Goal: Information Seeking & Learning: Learn about a topic

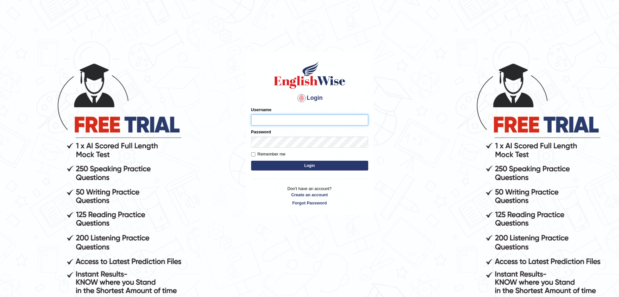
type input "Mugwunali"
click at [495, 151] on body "Login Please fix the following errors: Username Mugwunali Password Remember me …" at bounding box center [309, 179] width 619 height 297
type input "Mugwunali"
click at [420, 127] on body "Login Please fix the following errors: Username Mugwunali Password Remember me …" at bounding box center [309, 179] width 619 height 297
click at [317, 163] on button "Login" at bounding box center [309, 165] width 117 height 10
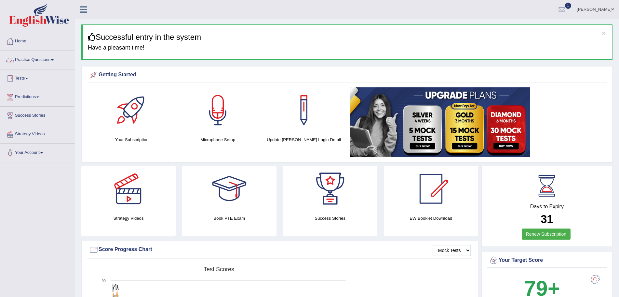
click at [54, 61] on link "Practice Questions" at bounding box center [37, 59] width 74 height 16
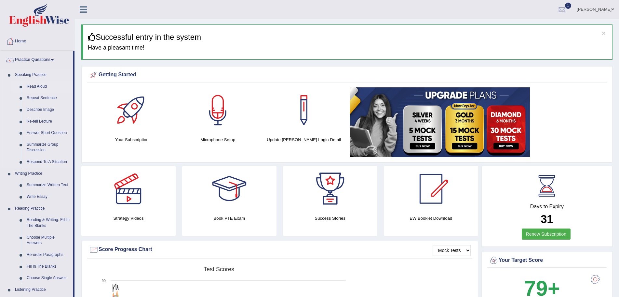
click at [41, 87] on link "Read Aloud" at bounding box center [48, 87] width 49 height 12
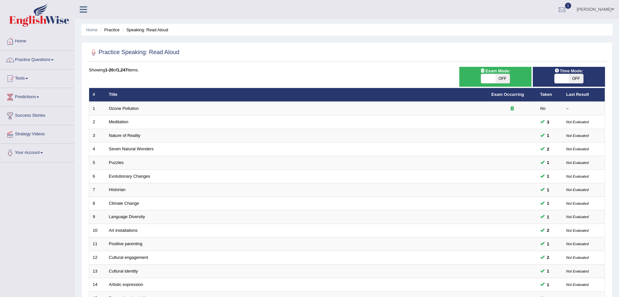
click at [578, 76] on span "OFF" at bounding box center [576, 78] width 14 height 9
checkbox input "true"
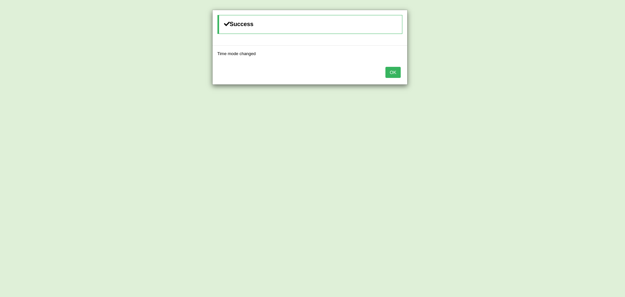
click at [394, 71] on button "OK" at bounding box center [392, 72] width 15 height 11
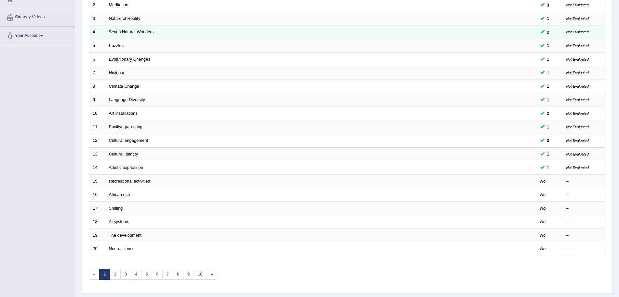
scroll to position [134, 0]
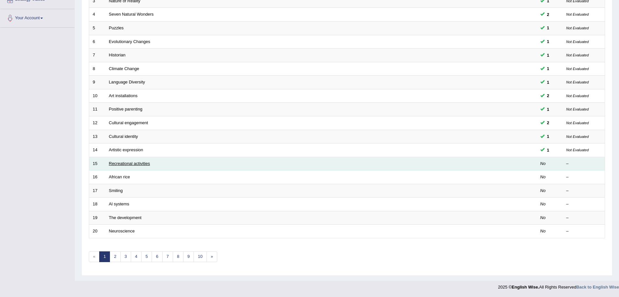
click at [125, 163] on link "Recreational activities" at bounding box center [129, 163] width 41 height 5
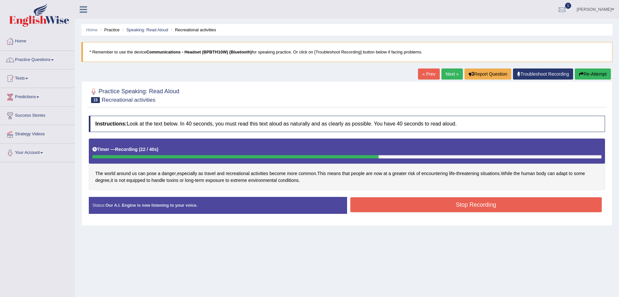
click at [435, 204] on button "Stop Recording" at bounding box center [477, 204] width 252 height 15
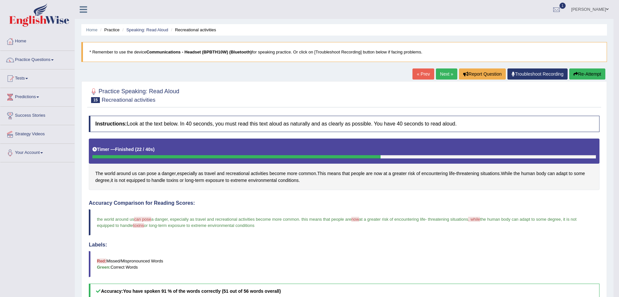
click at [438, 74] on link "Next »" at bounding box center [446, 73] width 21 height 11
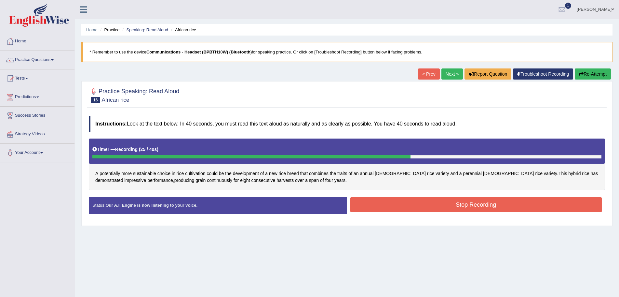
click at [372, 201] on button "Stop Recording" at bounding box center [477, 204] width 252 height 15
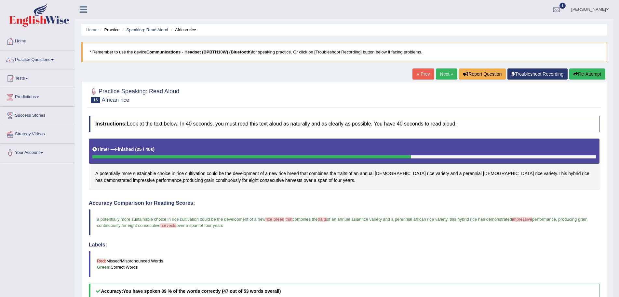
click at [591, 73] on button "Re-Attempt" at bounding box center [588, 73] width 36 height 11
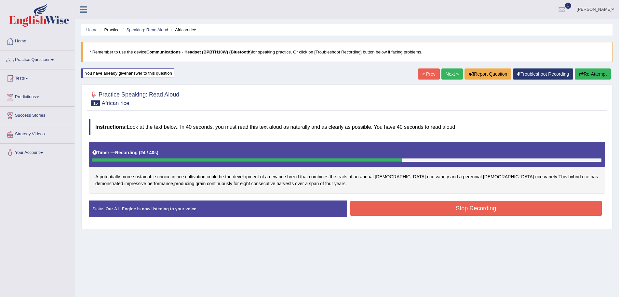
click at [361, 211] on button "Stop Recording" at bounding box center [477, 207] width 252 height 15
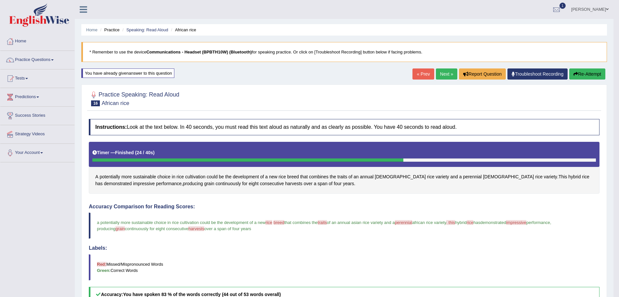
click at [444, 72] on link "Next »" at bounding box center [446, 73] width 21 height 11
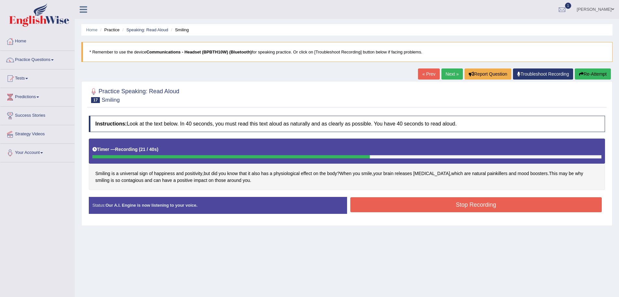
click at [386, 207] on button "Stop Recording" at bounding box center [477, 204] width 252 height 15
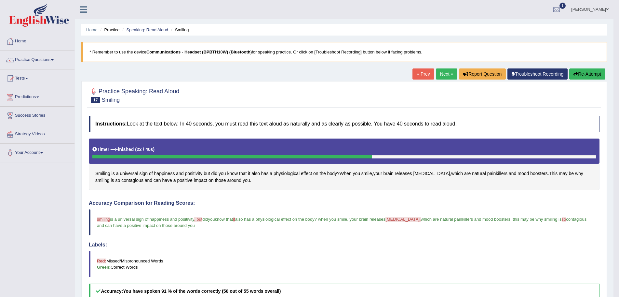
click at [443, 71] on link "Next »" at bounding box center [446, 73] width 21 height 11
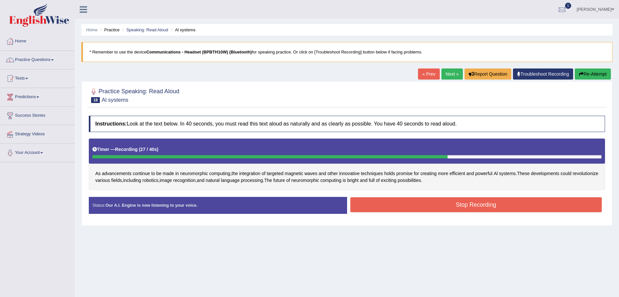
click at [453, 202] on button "Stop Recording" at bounding box center [477, 204] width 252 height 15
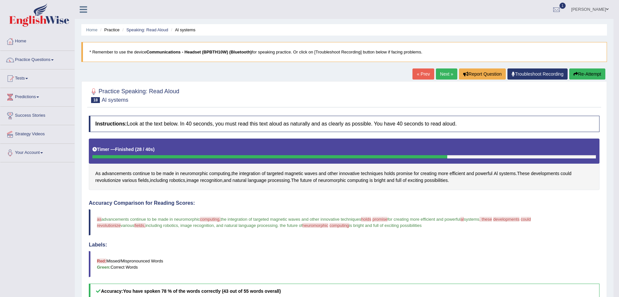
click at [585, 73] on button "Re-Attempt" at bounding box center [588, 73] width 36 height 11
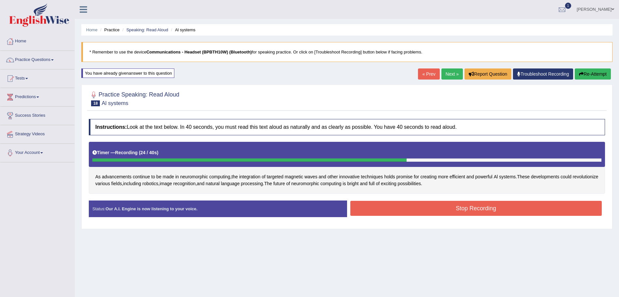
click at [457, 209] on button "Stop Recording" at bounding box center [477, 207] width 252 height 15
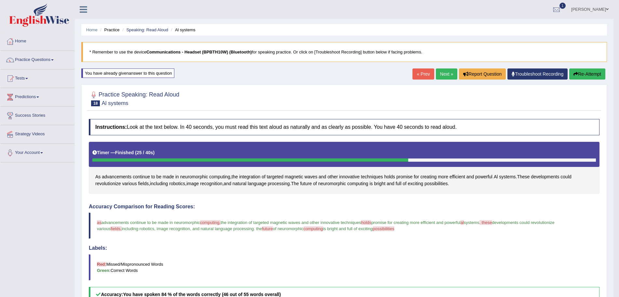
click at [436, 71] on link "Next »" at bounding box center [446, 73] width 21 height 11
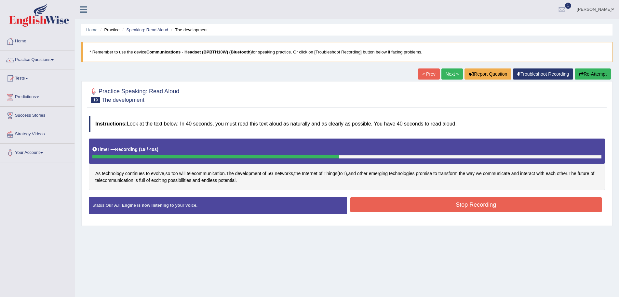
click at [378, 205] on button "Stop Recording" at bounding box center [477, 204] width 252 height 15
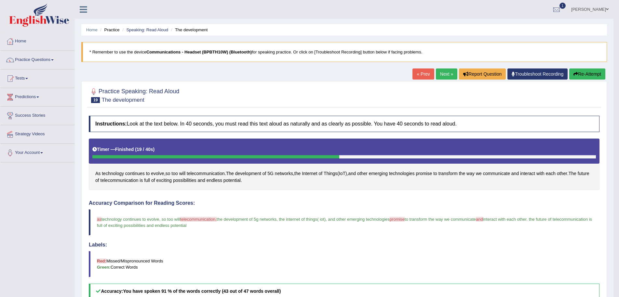
click at [439, 74] on link "Next »" at bounding box center [446, 73] width 21 height 11
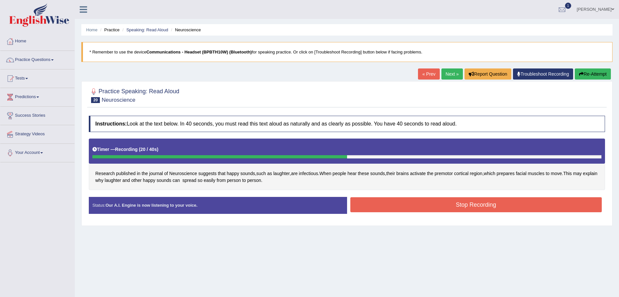
click at [454, 211] on button "Stop Recording" at bounding box center [477, 204] width 252 height 15
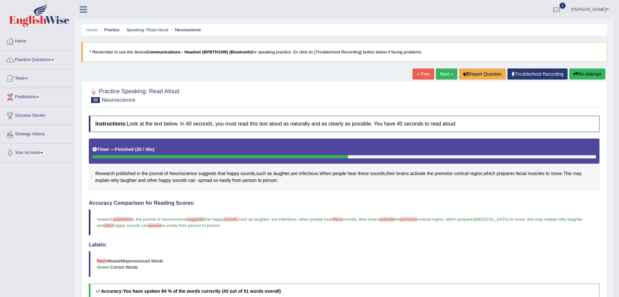
click at [444, 73] on link "Next »" at bounding box center [446, 73] width 21 height 11
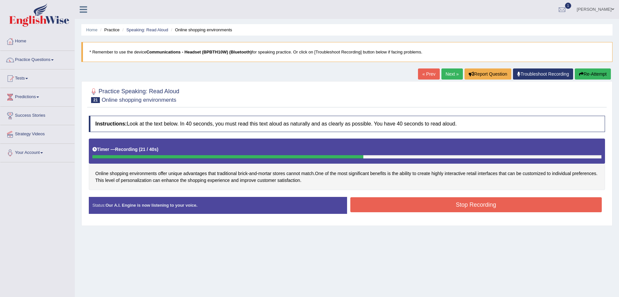
click at [407, 204] on button "Stop Recording" at bounding box center [477, 204] width 252 height 15
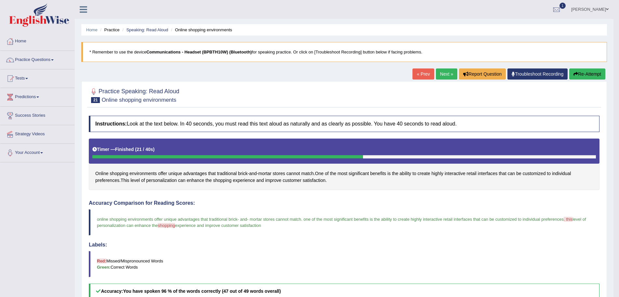
click at [441, 72] on link "Next »" at bounding box center [446, 73] width 21 height 11
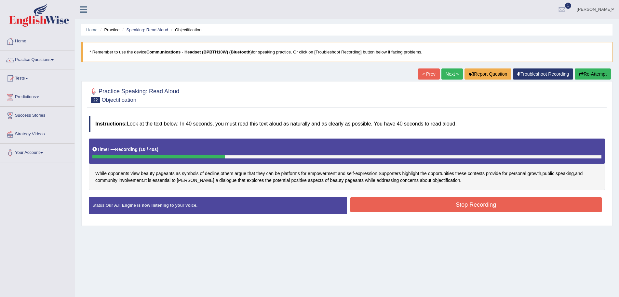
click at [584, 72] on button "Re-Attempt" at bounding box center [593, 73] width 36 height 11
click at [411, 200] on button "Stop Recording" at bounding box center [477, 204] width 252 height 15
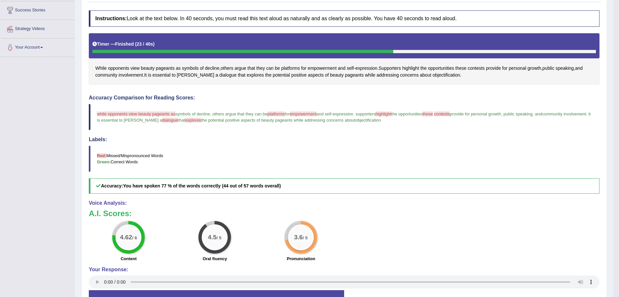
scroll to position [18, 0]
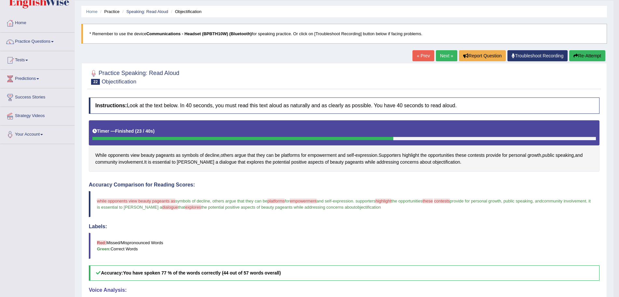
click at [591, 55] on button "Re-Attempt" at bounding box center [588, 55] width 36 height 11
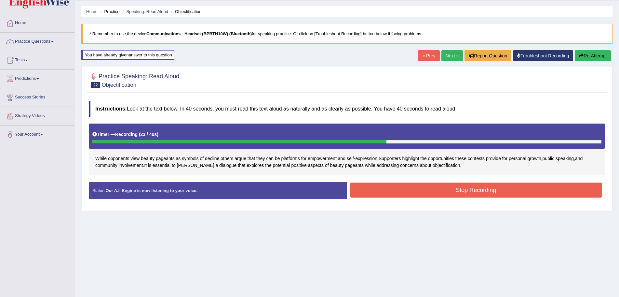
click at [429, 185] on button "Stop Recording" at bounding box center [477, 189] width 252 height 15
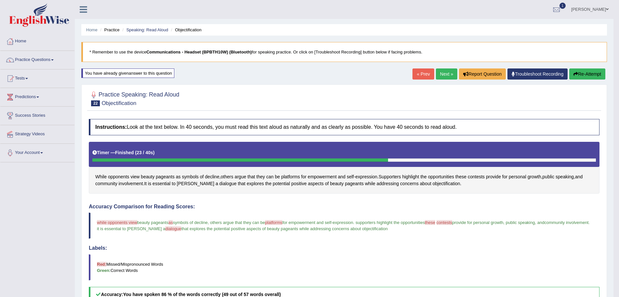
click at [441, 72] on link "Next »" at bounding box center [446, 73] width 21 height 11
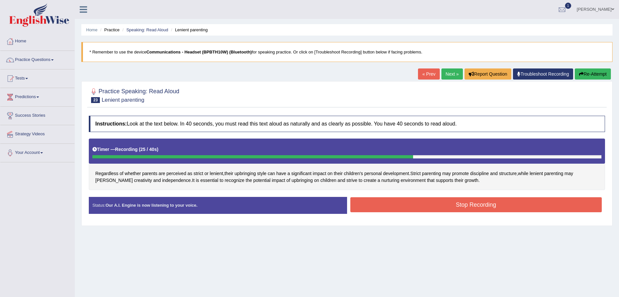
click at [445, 204] on button "Stop Recording" at bounding box center [477, 204] width 252 height 15
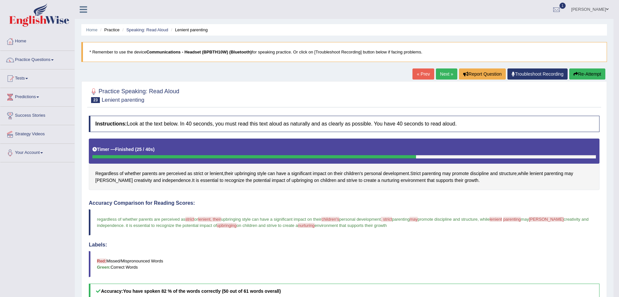
click at [582, 72] on button "Re-Attempt" at bounding box center [588, 73] width 36 height 11
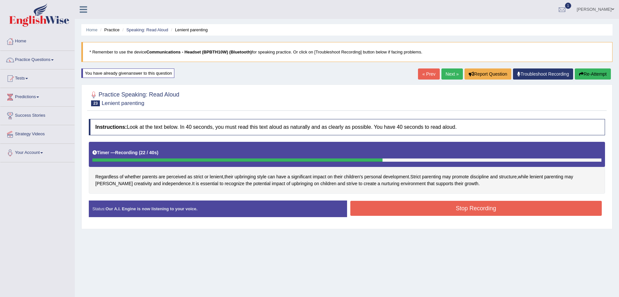
click at [385, 210] on button "Stop Recording" at bounding box center [477, 207] width 252 height 15
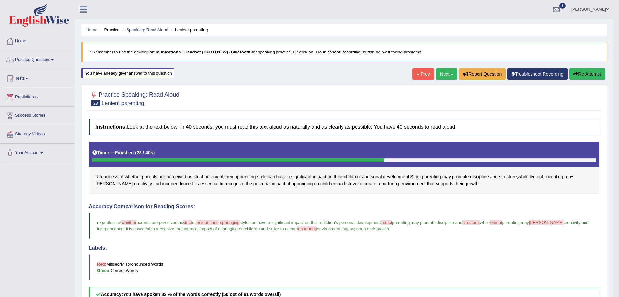
click at [440, 74] on link "Next »" at bounding box center [446, 73] width 21 height 11
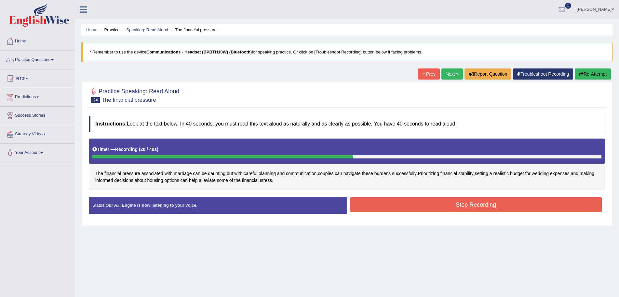
click at [376, 197] on button "Stop Recording" at bounding box center [477, 204] width 252 height 15
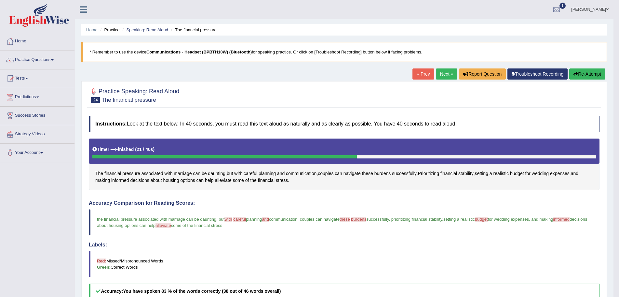
click at [582, 74] on button "Re-Attempt" at bounding box center [588, 73] width 36 height 11
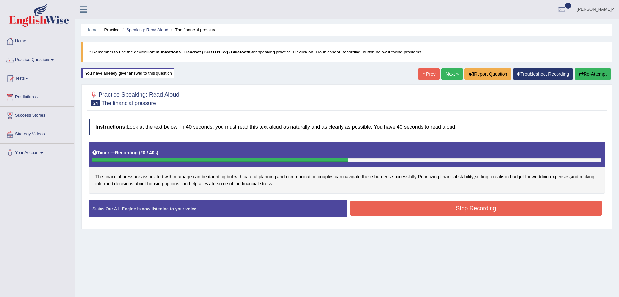
click at [357, 205] on button "Stop Recording" at bounding box center [477, 207] width 252 height 15
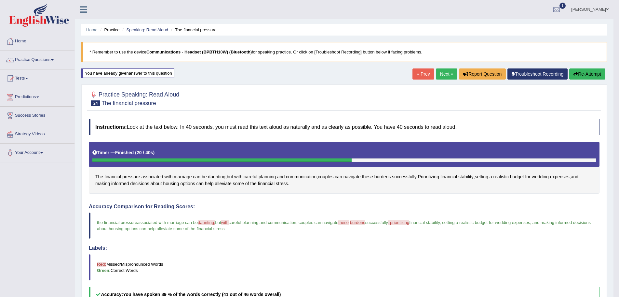
click at [446, 73] on link "Next »" at bounding box center [446, 73] width 21 height 11
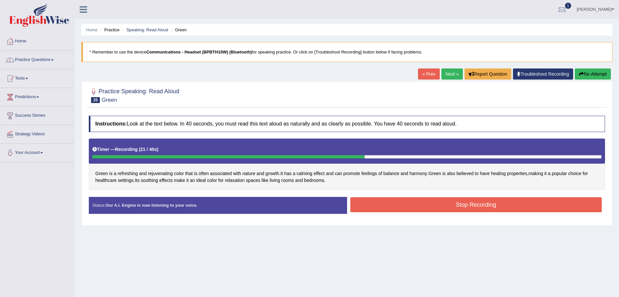
click at [374, 202] on button "Stop Recording" at bounding box center [477, 204] width 252 height 15
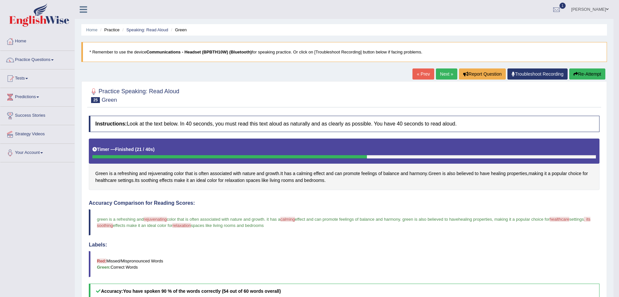
click at [440, 73] on link "Next »" at bounding box center [446, 73] width 21 height 11
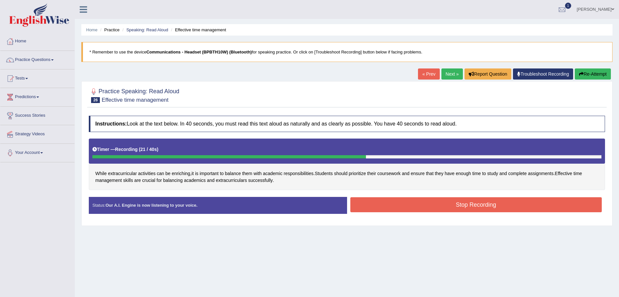
click at [405, 203] on button "Stop Recording" at bounding box center [477, 204] width 252 height 15
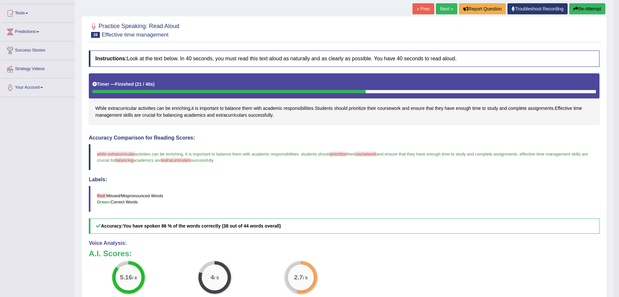
scroll to position [18, 0]
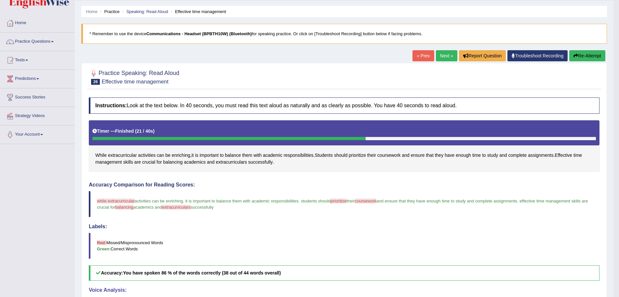
click at [586, 56] on button "Re-Attempt" at bounding box center [588, 55] width 36 height 11
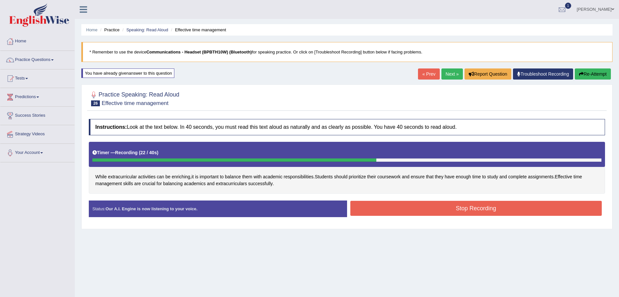
click at [373, 210] on button "Stop Recording" at bounding box center [477, 207] width 252 height 15
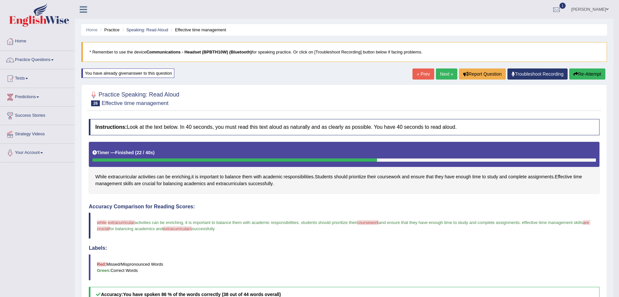
click at [585, 74] on button "Re-Attempt" at bounding box center [588, 73] width 36 height 11
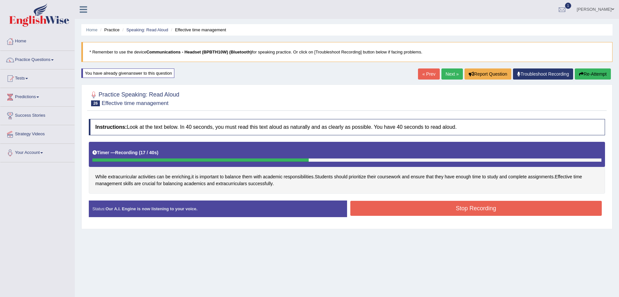
click at [395, 209] on button "Stop Recording" at bounding box center [477, 207] width 252 height 15
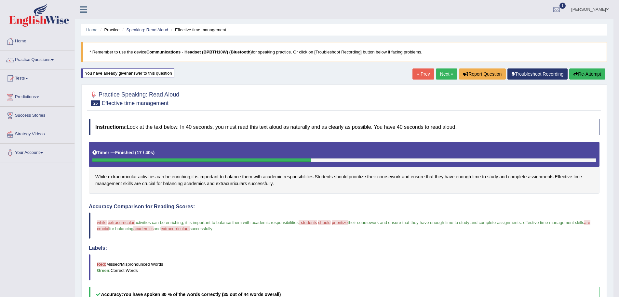
click at [442, 73] on link "Next »" at bounding box center [446, 73] width 21 height 11
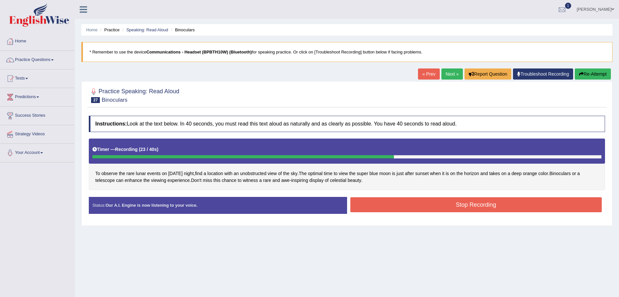
click at [380, 202] on button "Stop Recording" at bounding box center [477, 204] width 252 height 15
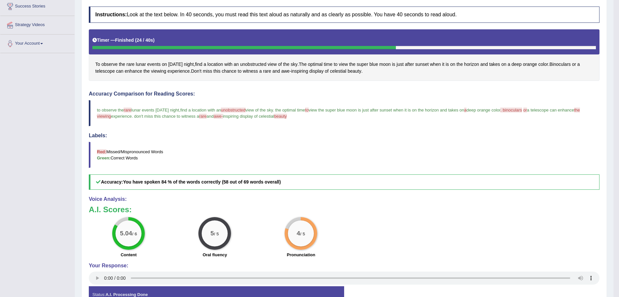
scroll to position [18, 0]
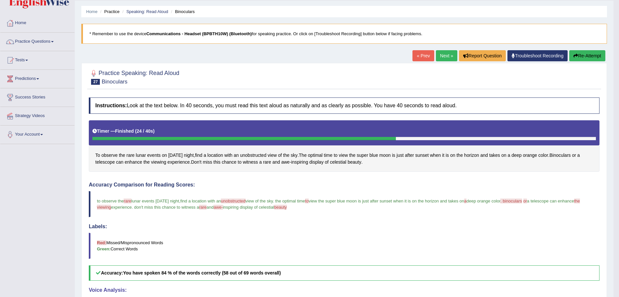
click at [441, 55] on link "Next »" at bounding box center [446, 55] width 21 height 11
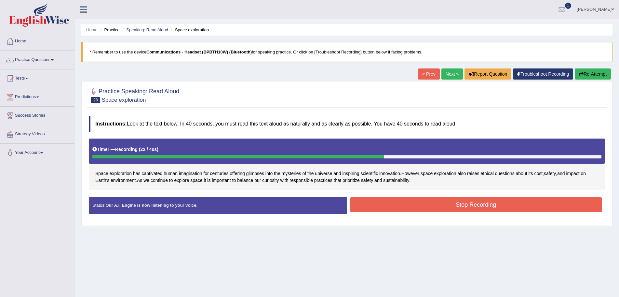
click at [410, 201] on button "Stop Recording" at bounding box center [477, 204] width 252 height 15
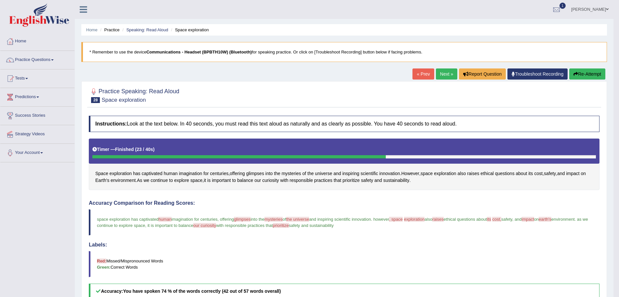
click at [588, 73] on button "Re-Attempt" at bounding box center [588, 73] width 36 height 11
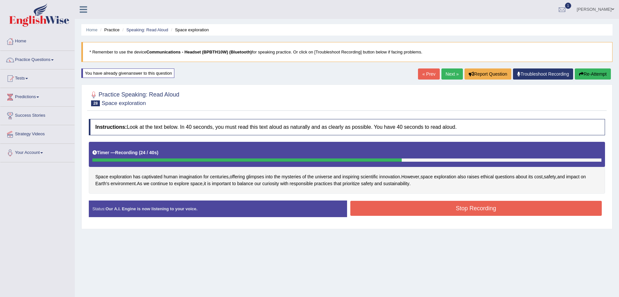
click at [433, 205] on button "Stop Recording" at bounding box center [477, 207] width 252 height 15
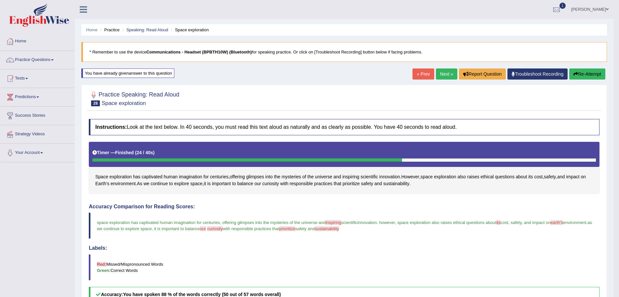
click at [441, 73] on link "Next »" at bounding box center [446, 73] width 21 height 11
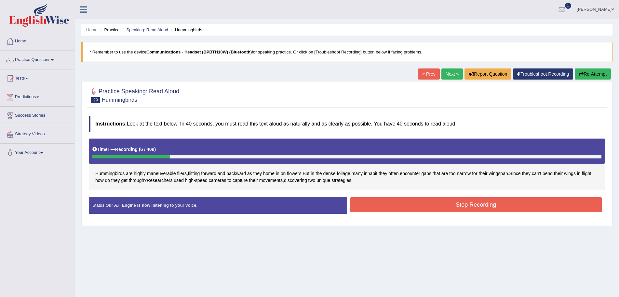
click at [581, 72] on icon "button" at bounding box center [581, 74] width 5 height 5
click at [589, 74] on button "Re-Attempt" at bounding box center [593, 73] width 36 height 11
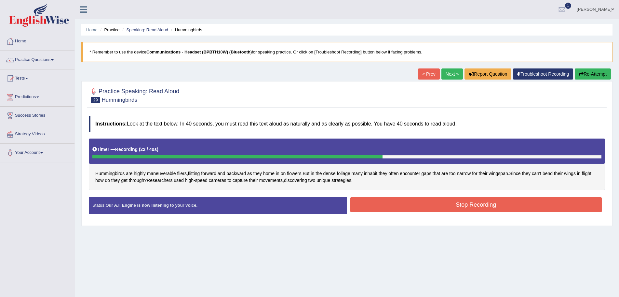
click at [449, 205] on button "Stop Recording" at bounding box center [477, 204] width 252 height 15
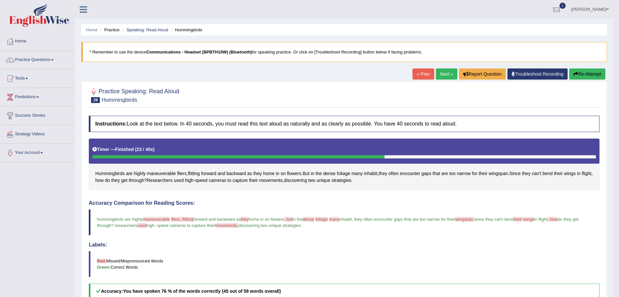
click at [442, 72] on link "Next »" at bounding box center [446, 73] width 21 height 11
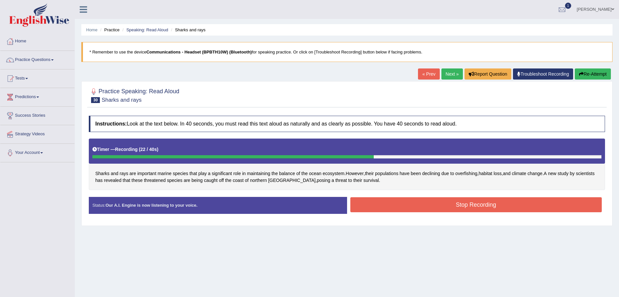
click at [360, 205] on button "Stop Recording" at bounding box center [477, 204] width 252 height 15
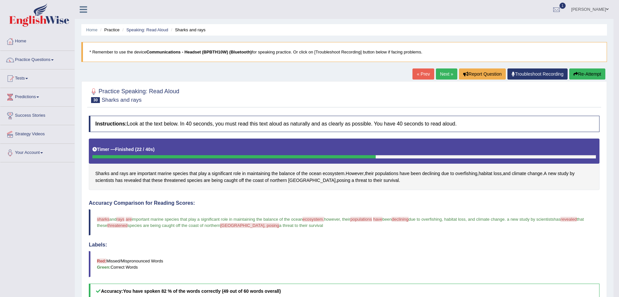
click at [442, 73] on link "Next »" at bounding box center [446, 73] width 21 height 11
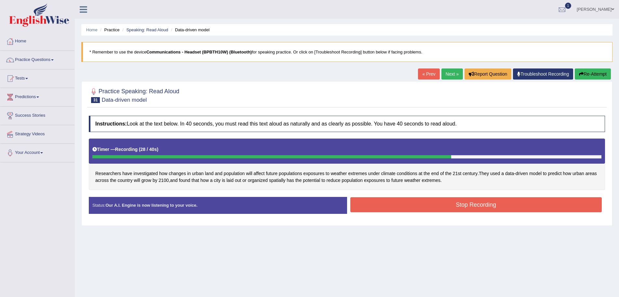
click at [437, 202] on button "Stop Recording" at bounding box center [477, 204] width 252 height 15
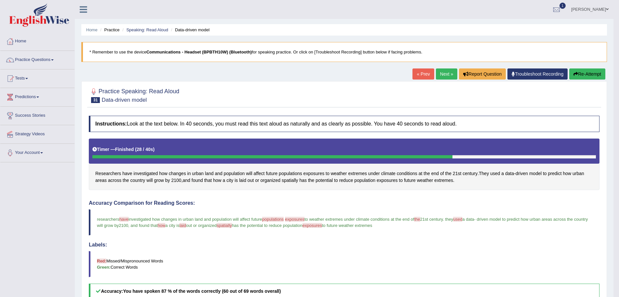
click at [443, 74] on link "Next »" at bounding box center [446, 73] width 21 height 11
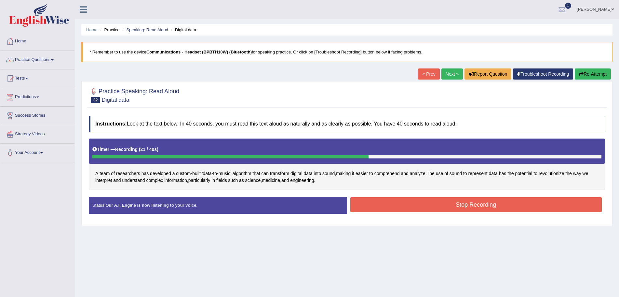
click at [390, 203] on button "Stop Recording" at bounding box center [477, 204] width 252 height 15
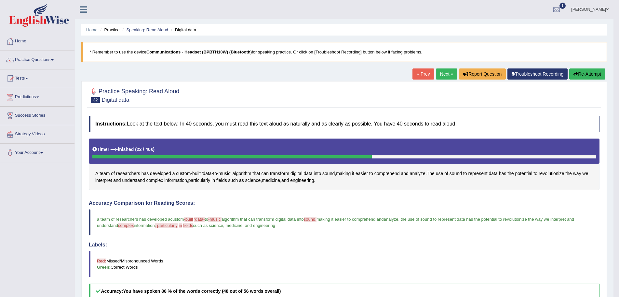
click at [441, 72] on link "Next »" at bounding box center [446, 73] width 21 height 11
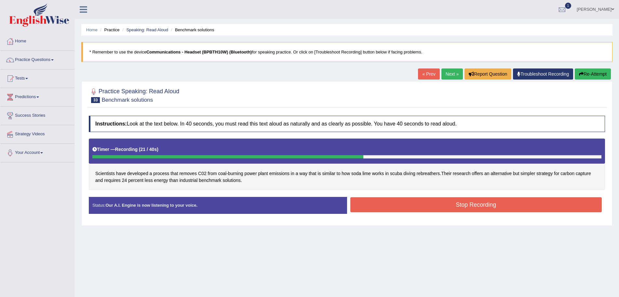
click at [375, 200] on button "Stop Recording" at bounding box center [477, 204] width 252 height 15
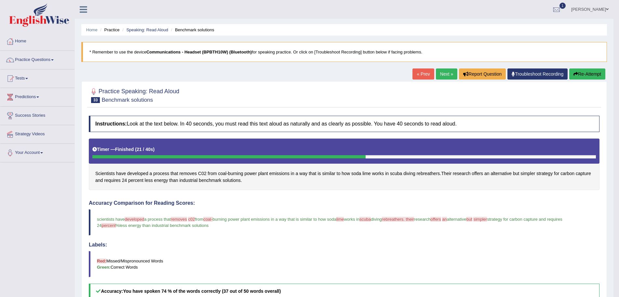
click at [588, 73] on button "Re-Attempt" at bounding box center [588, 73] width 36 height 11
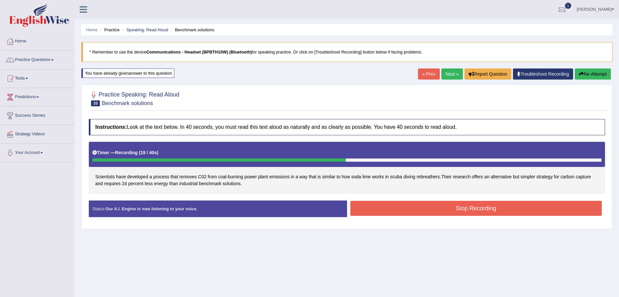
click at [373, 207] on button "Stop Recording" at bounding box center [477, 207] width 252 height 15
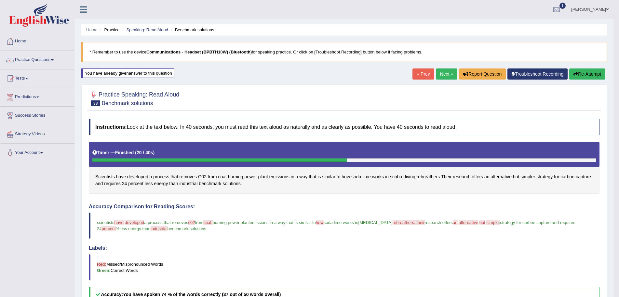
click at [441, 73] on link "Next »" at bounding box center [446, 73] width 21 height 11
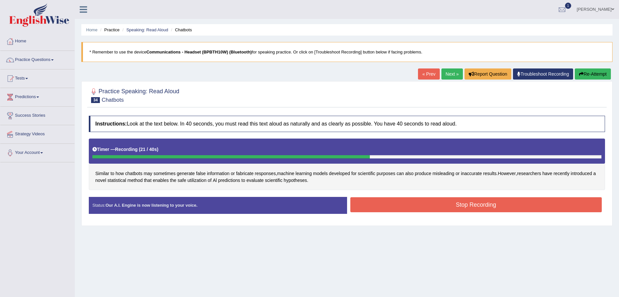
click at [388, 201] on button "Stop Recording" at bounding box center [477, 204] width 252 height 15
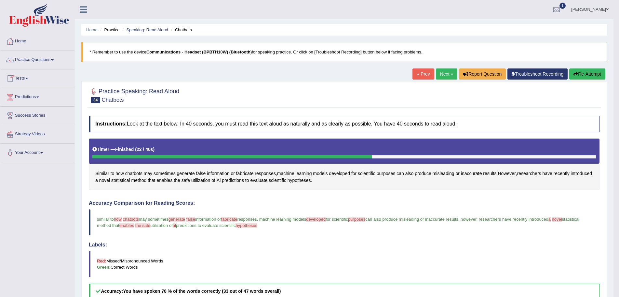
click at [587, 72] on button "Re-Attempt" at bounding box center [588, 73] width 36 height 11
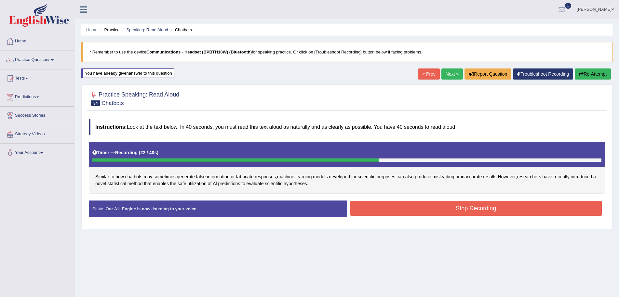
click at [379, 205] on button "Stop Recording" at bounding box center [477, 207] width 252 height 15
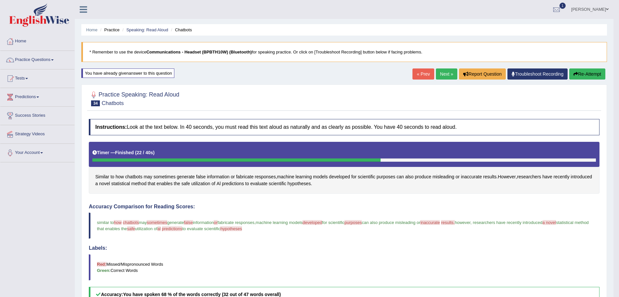
click at [441, 74] on link "Next »" at bounding box center [446, 73] width 21 height 11
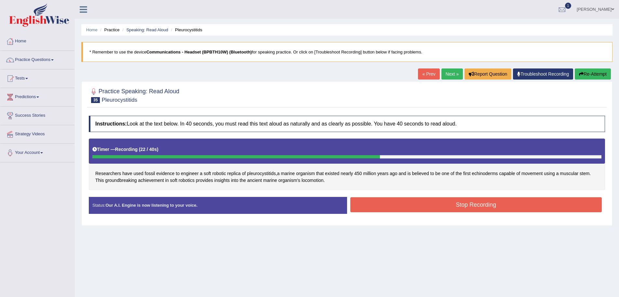
click at [376, 203] on button "Stop Recording" at bounding box center [477, 204] width 252 height 15
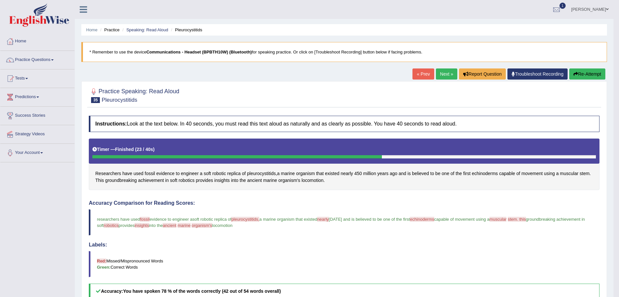
click at [440, 72] on link "Next »" at bounding box center [446, 73] width 21 height 11
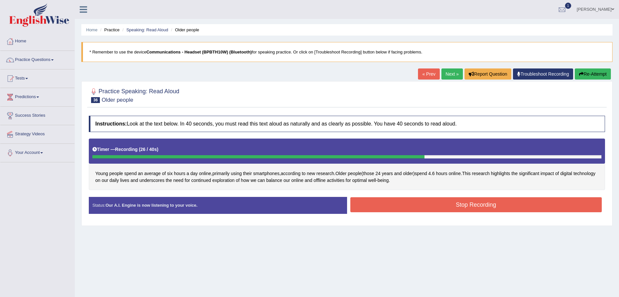
click at [429, 206] on button "Stop Recording" at bounding box center [477, 204] width 252 height 15
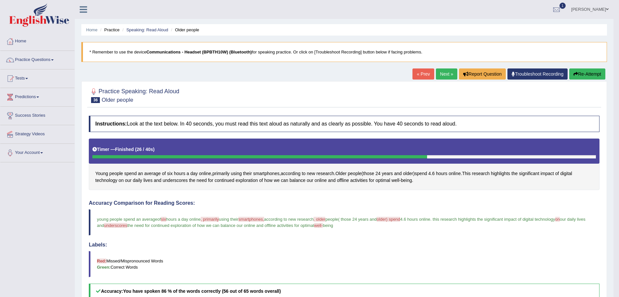
click at [438, 73] on link "Next »" at bounding box center [446, 73] width 21 height 11
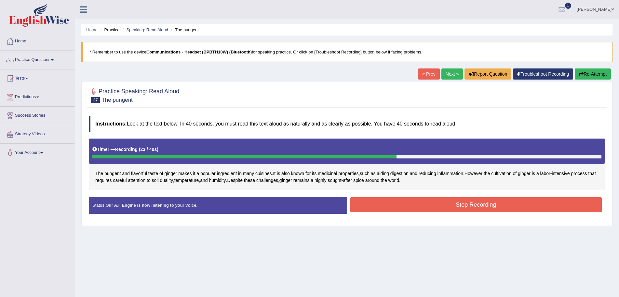
click at [437, 201] on button "Stop Recording" at bounding box center [477, 204] width 252 height 15
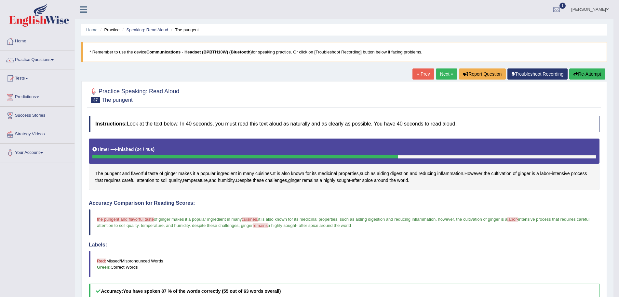
click at [587, 73] on button "Re-Attempt" at bounding box center [588, 73] width 36 height 11
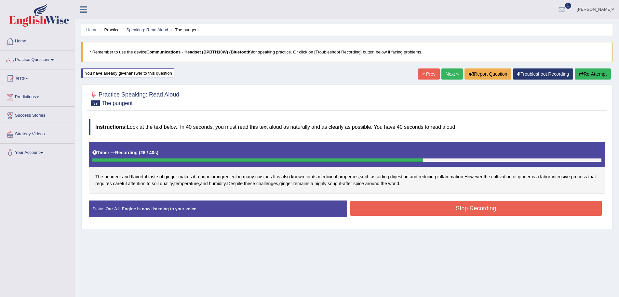
click at [474, 210] on button "Stop Recording" at bounding box center [477, 207] width 252 height 15
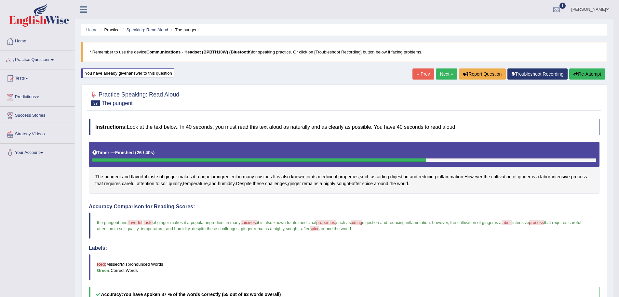
click at [442, 74] on link "Next »" at bounding box center [446, 73] width 21 height 11
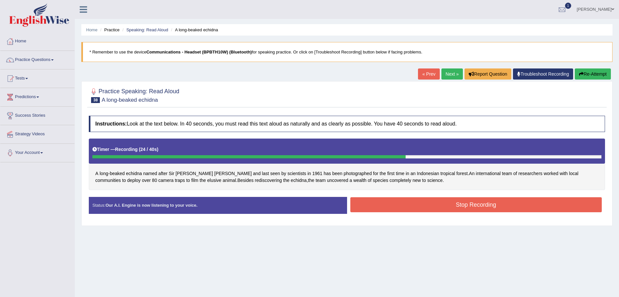
click at [400, 202] on button "Stop Recording" at bounding box center [477, 204] width 252 height 15
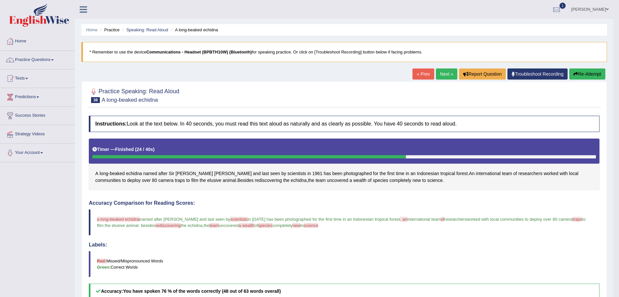
click at [585, 73] on button "Re-Attempt" at bounding box center [588, 73] width 36 height 11
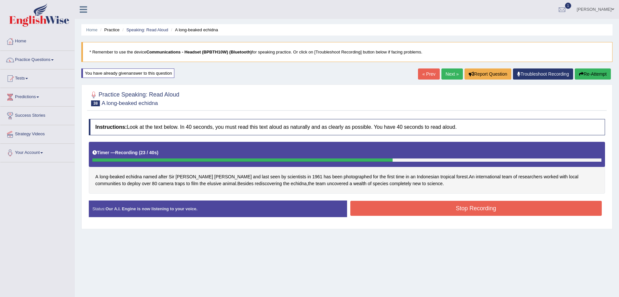
click at [401, 205] on button "Stop Recording" at bounding box center [477, 207] width 252 height 15
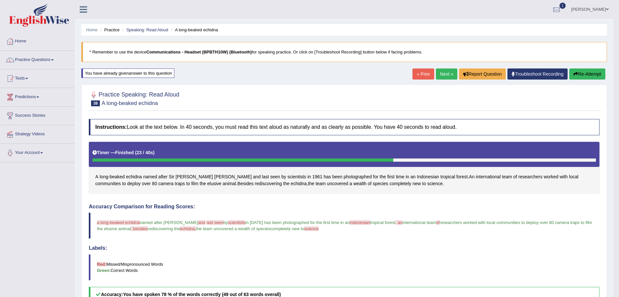
click at [440, 72] on link "Next »" at bounding box center [446, 73] width 21 height 11
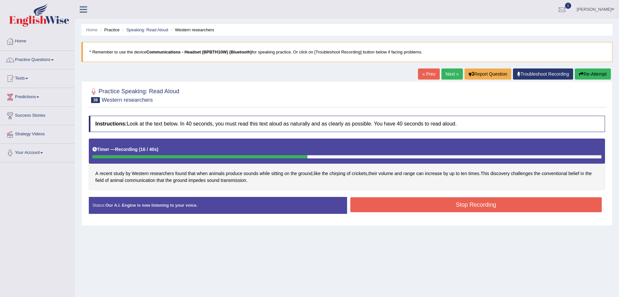
click at [396, 207] on button "Stop Recording" at bounding box center [477, 204] width 252 height 15
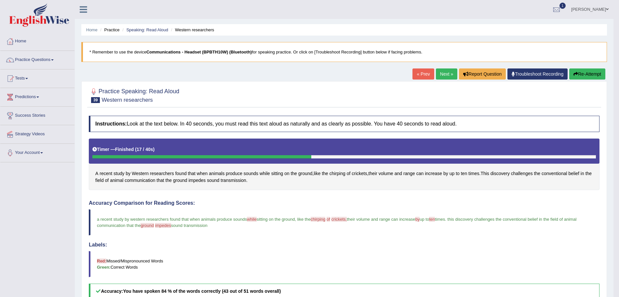
click at [441, 73] on link "Next »" at bounding box center [446, 73] width 21 height 11
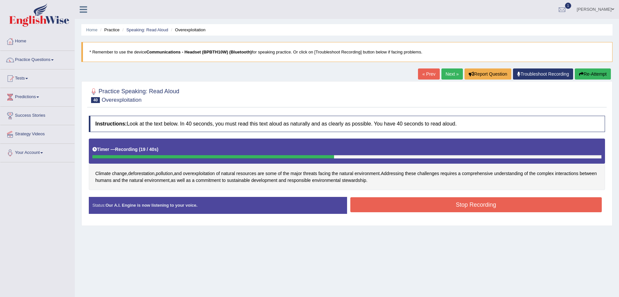
click at [392, 201] on button "Stop Recording" at bounding box center [477, 204] width 252 height 15
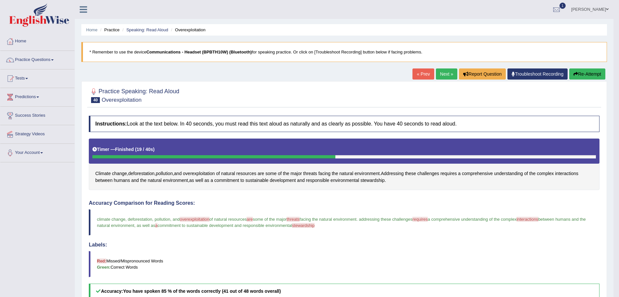
click at [443, 73] on link "Next »" at bounding box center [446, 73] width 21 height 11
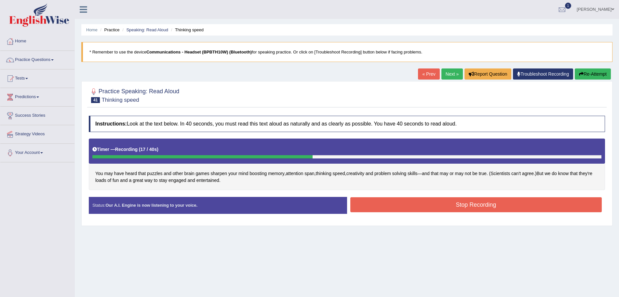
click at [399, 202] on button "Stop Recording" at bounding box center [477, 204] width 252 height 15
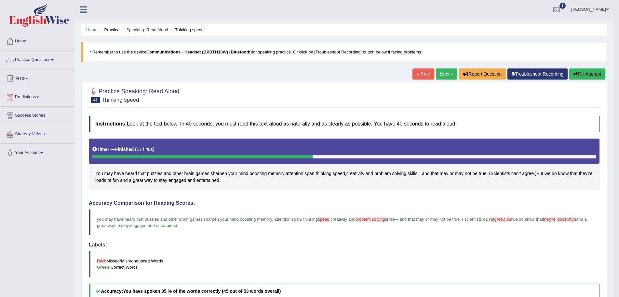
click at [54, 59] on link "Practice Questions" at bounding box center [37, 59] width 74 height 16
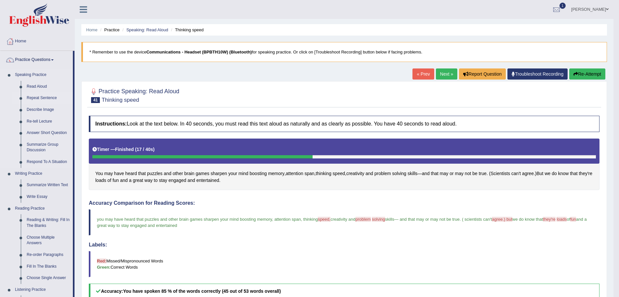
click at [49, 97] on link "Repeat Sentence" at bounding box center [48, 98] width 49 height 12
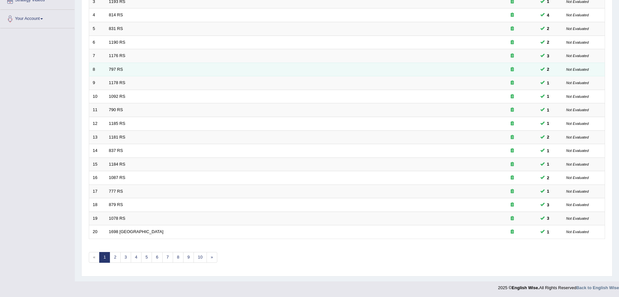
scroll to position [134, 0]
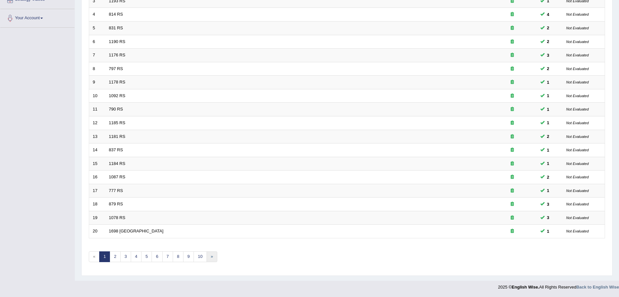
click at [212, 255] on link "»" at bounding box center [212, 256] width 11 height 11
click at [213, 256] on link "»" at bounding box center [212, 256] width 11 height 11
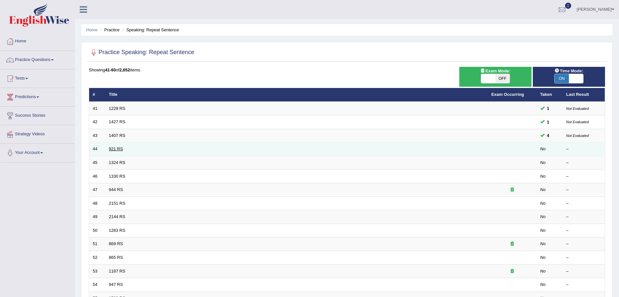
click at [114, 149] on link "921 RS" at bounding box center [116, 148] width 14 height 5
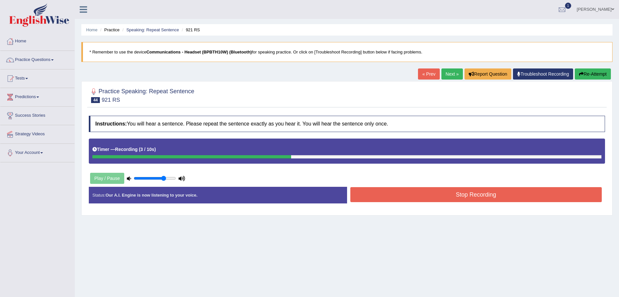
click at [460, 194] on button "Stop Recording" at bounding box center [477, 194] width 252 height 15
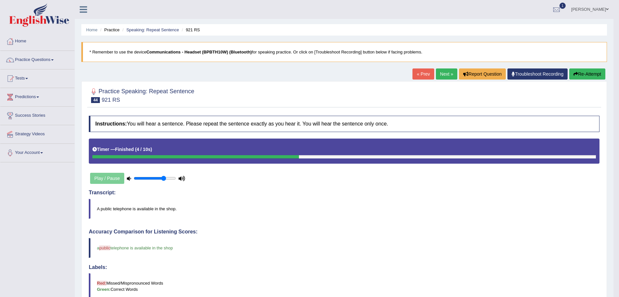
click at [597, 73] on button "Re-Attempt" at bounding box center [588, 73] width 36 height 11
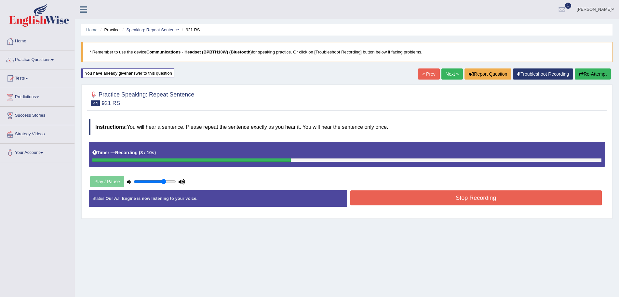
click at [482, 198] on button "Stop Recording" at bounding box center [477, 197] width 252 height 15
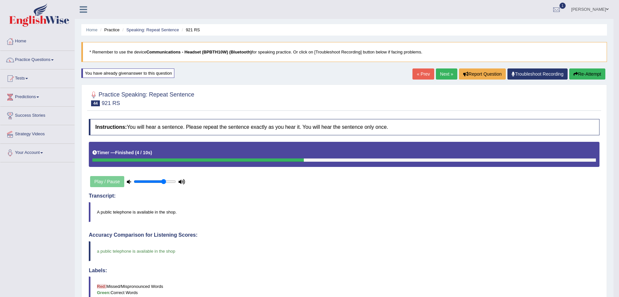
click at [442, 72] on link "Next »" at bounding box center [446, 73] width 21 height 11
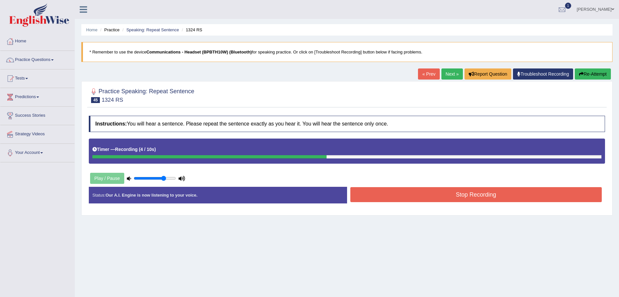
click at [462, 198] on button "Stop Recording" at bounding box center [477, 194] width 252 height 15
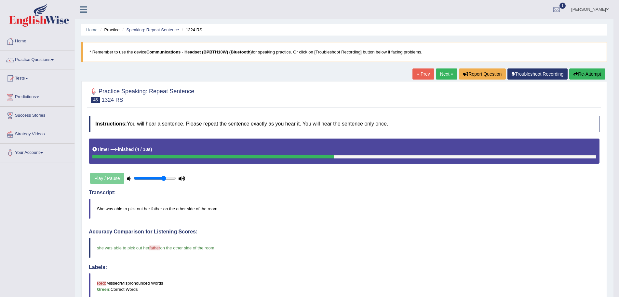
click at [441, 72] on link "Next »" at bounding box center [446, 73] width 21 height 11
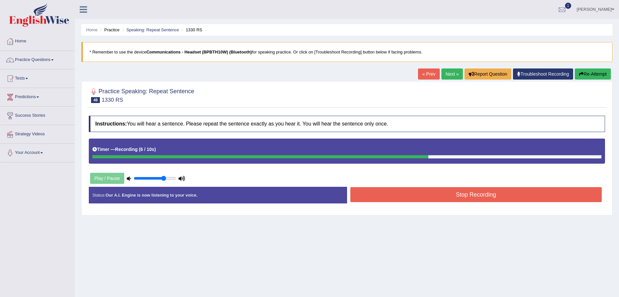
click at [432, 196] on button "Stop Recording" at bounding box center [477, 194] width 252 height 15
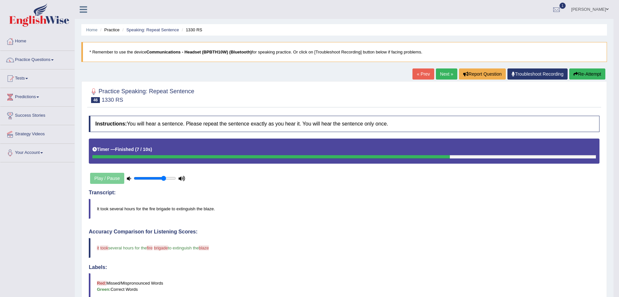
click at [576, 72] on icon "button" at bounding box center [576, 74] width 5 height 5
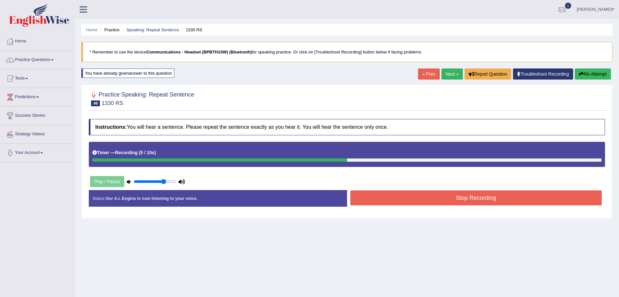
click at [450, 196] on button "Stop Recording" at bounding box center [477, 197] width 252 height 15
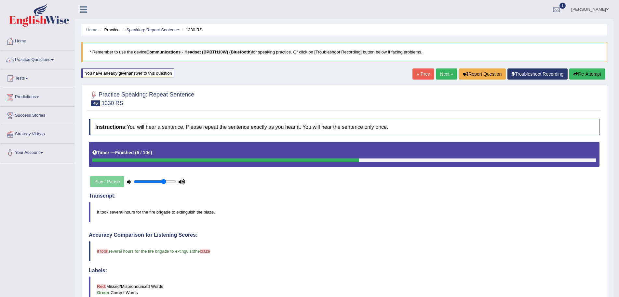
click at [439, 74] on link "Next »" at bounding box center [446, 73] width 21 height 11
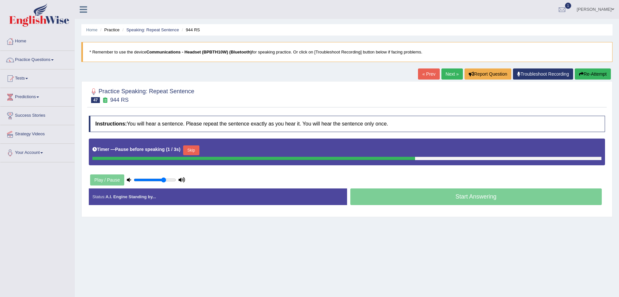
click at [593, 74] on button "Re-Attempt" at bounding box center [593, 73] width 36 height 11
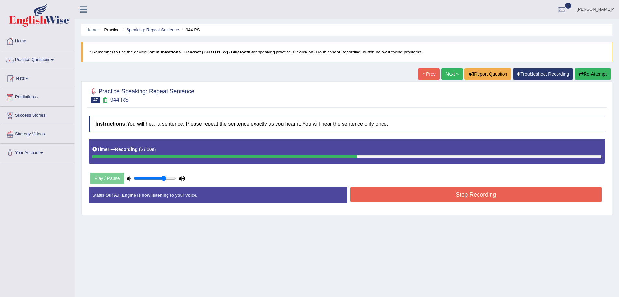
click at [462, 194] on button "Stop Recording" at bounding box center [477, 194] width 252 height 15
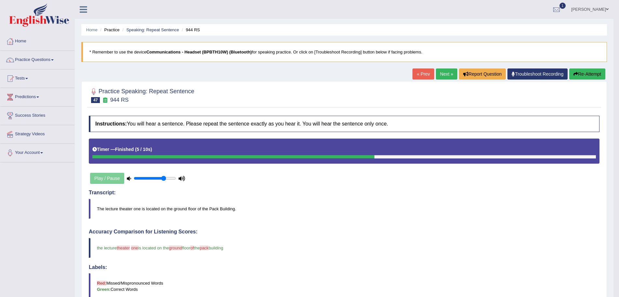
click at [441, 73] on link "Next »" at bounding box center [446, 73] width 21 height 11
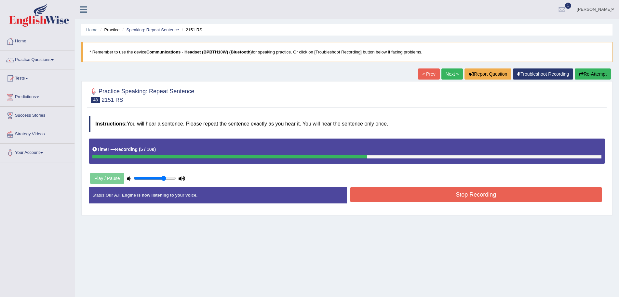
click at [406, 197] on button "Stop Recording" at bounding box center [477, 194] width 252 height 15
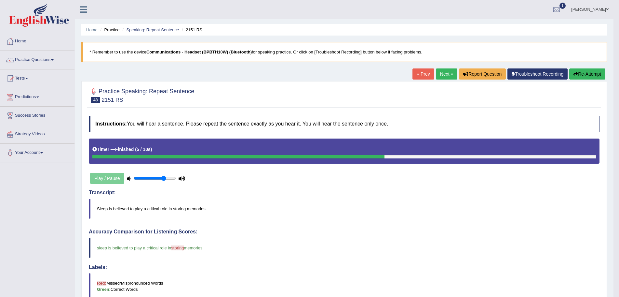
click at [445, 73] on link "Next »" at bounding box center [446, 73] width 21 height 11
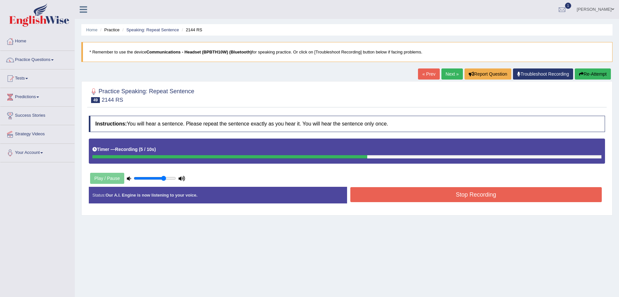
click at [461, 195] on button "Stop Recording" at bounding box center [477, 194] width 252 height 15
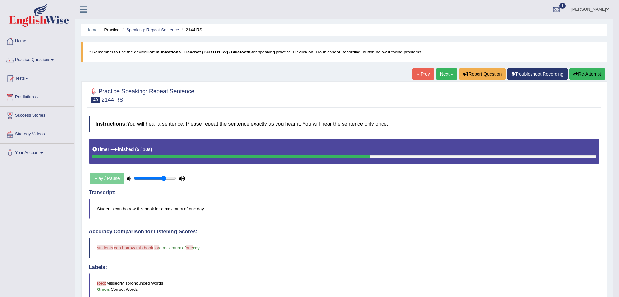
click at [580, 74] on button "Re-Attempt" at bounding box center [588, 73] width 36 height 11
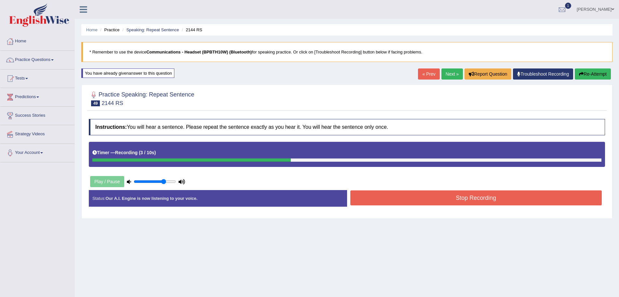
click at [424, 199] on button "Stop Recording" at bounding box center [477, 197] width 252 height 15
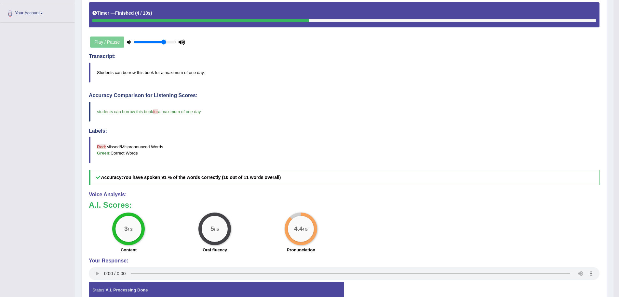
scroll to position [11, 0]
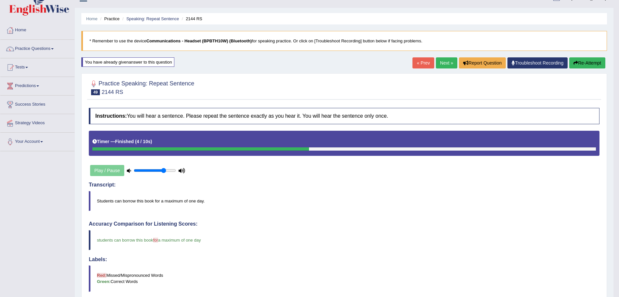
click at [440, 60] on link "Next »" at bounding box center [446, 62] width 21 height 11
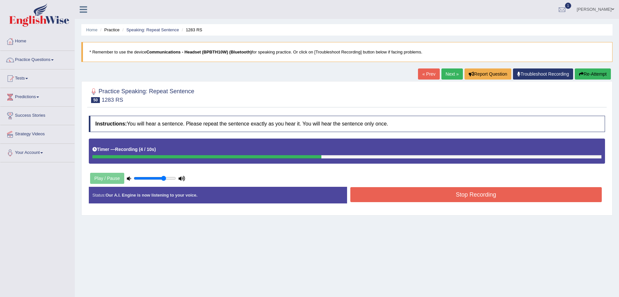
click at [477, 194] on button "Stop Recording" at bounding box center [477, 194] width 252 height 15
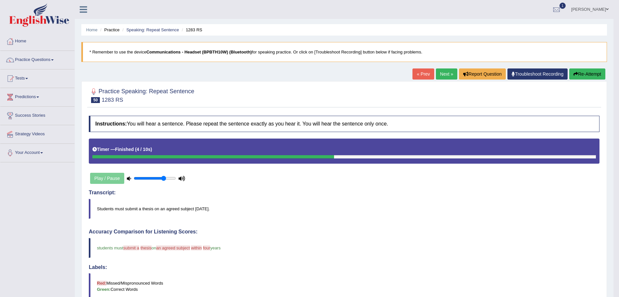
click at [588, 72] on button "Re-Attempt" at bounding box center [588, 73] width 36 height 11
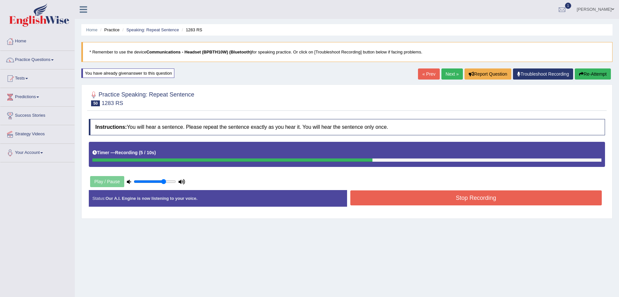
click at [439, 200] on button "Stop Recording" at bounding box center [477, 197] width 252 height 15
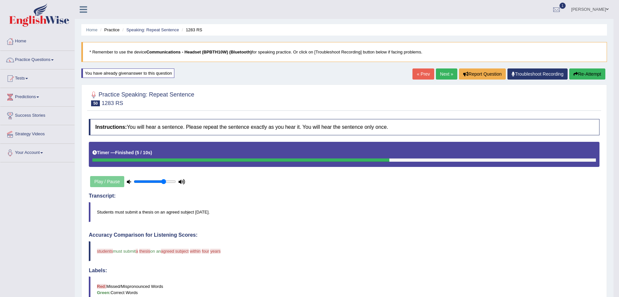
click at [579, 74] on button "Re-Attempt" at bounding box center [588, 73] width 36 height 11
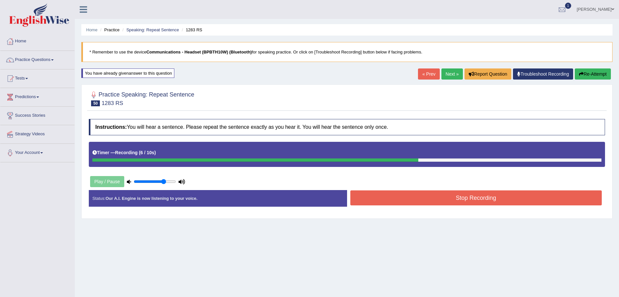
click at [452, 193] on button "Stop Recording" at bounding box center [477, 197] width 252 height 15
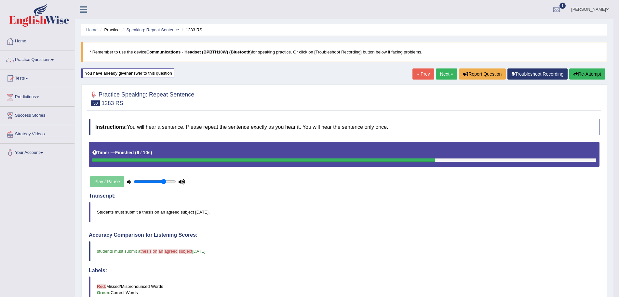
click at [54, 59] on span at bounding box center [52, 59] width 3 height 1
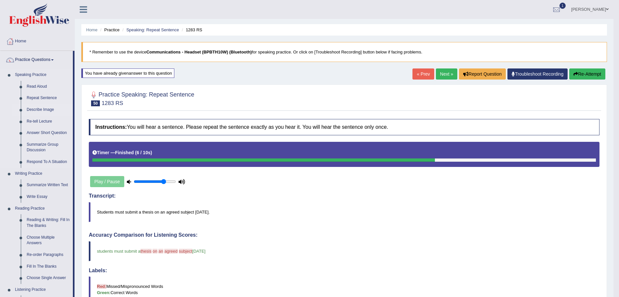
click at [41, 109] on link "Describe Image" at bounding box center [48, 110] width 49 height 12
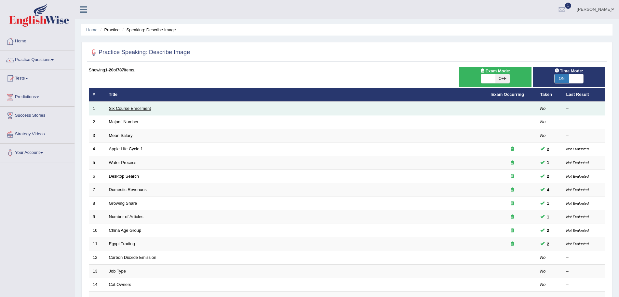
click at [122, 109] on link "Six Course Enrollment" at bounding box center [130, 108] width 42 height 5
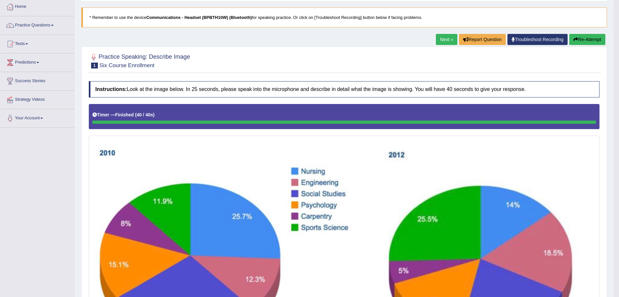
scroll to position [2, 0]
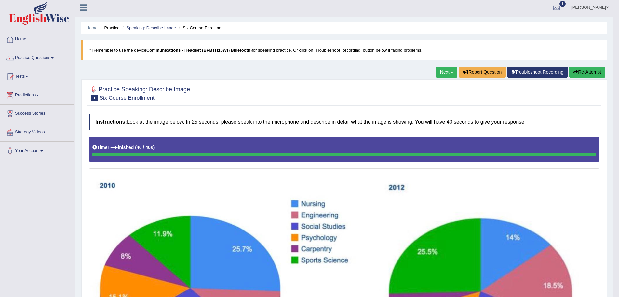
click at [585, 72] on button "Re-Attempt" at bounding box center [588, 71] width 36 height 11
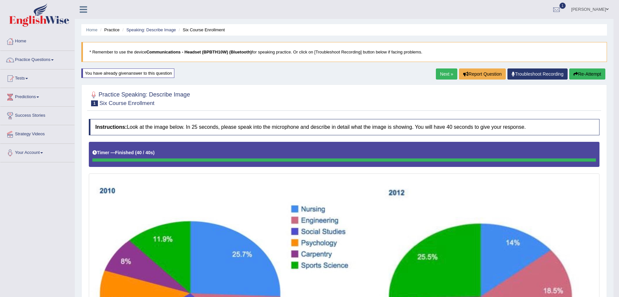
click at [444, 75] on link "Next »" at bounding box center [446, 73] width 21 height 11
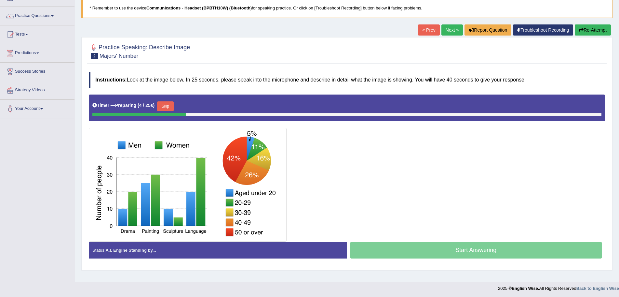
scroll to position [45, 0]
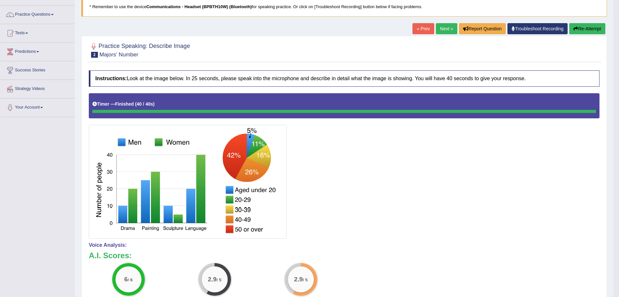
click at [579, 29] on button "Re-Attempt" at bounding box center [588, 28] width 36 height 11
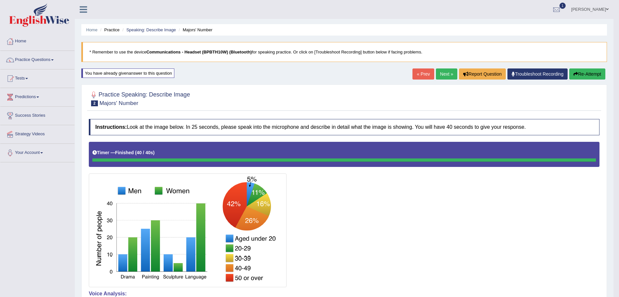
click at [440, 74] on link "Next »" at bounding box center [446, 73] width 21 height 11
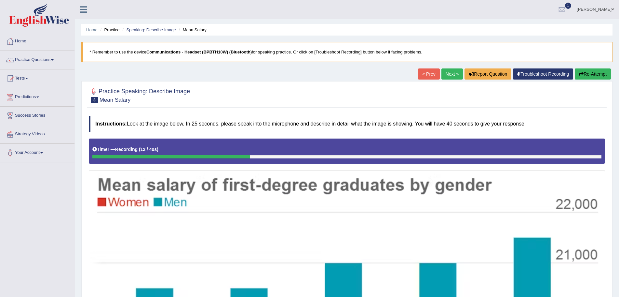
click at [588, 72] on button "Re-Attempt" at bounding box center [593, 73] width 36 height 11
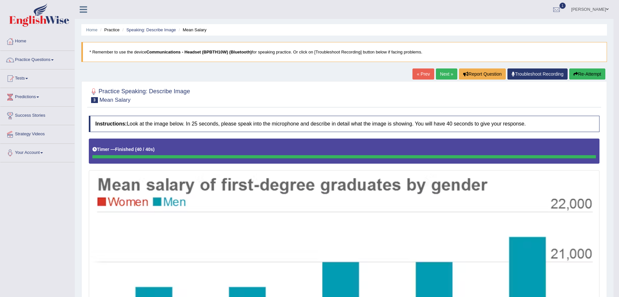
click at [438, 74] on link "Next »" at bounding box center [446, 73] width 21 height 11
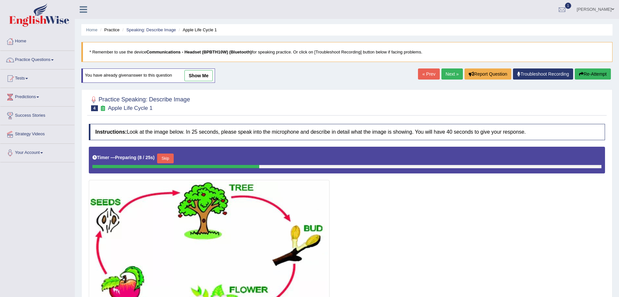
click at [202, 74] on link "show me" at bounding box center [199, 75] width 28 height 11
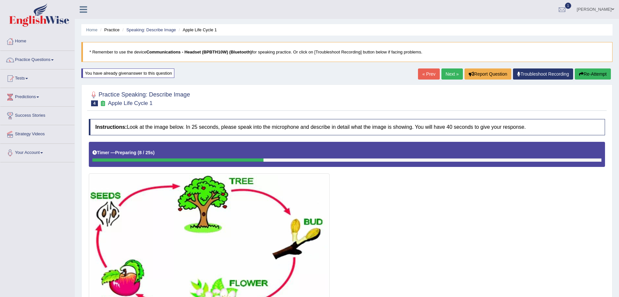
click at [601, 72] on button "Re-Attempt" at bounding box center [593, 73] width 36 height 11
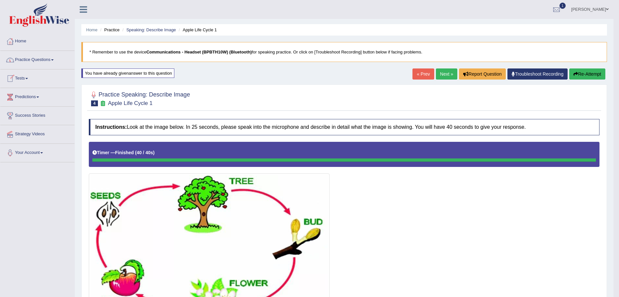
click at [54, 60] on span at bounding box center [52, 59] width 3 height 1
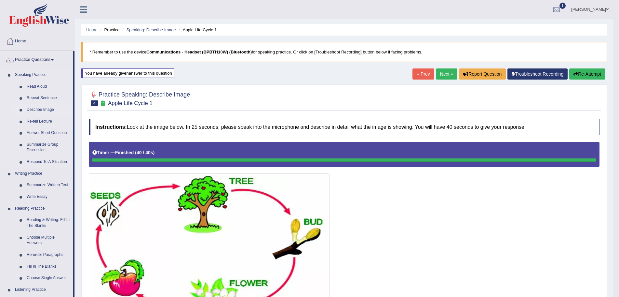
click at [44, 109] on link "Describe Image" at bounding box center [48, 110] width 49 height 12
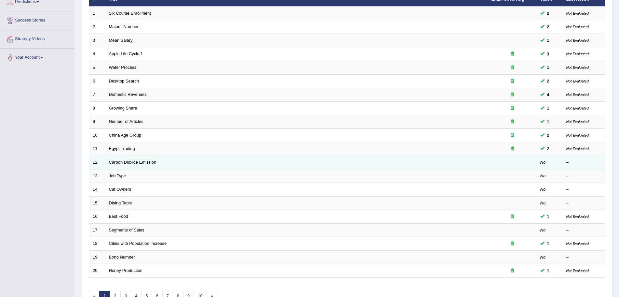
scroll to position [98, 0]
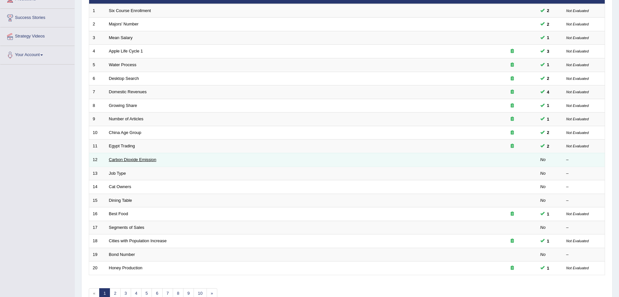
click at [131, 159] on link "Carbon Dioxide Emission" at bounding box center [133, 159] width 48 height 5
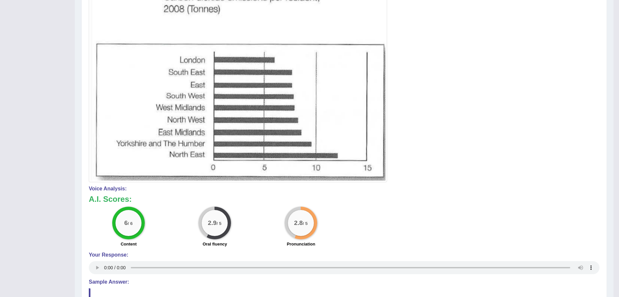
scroll to position [59, 0]
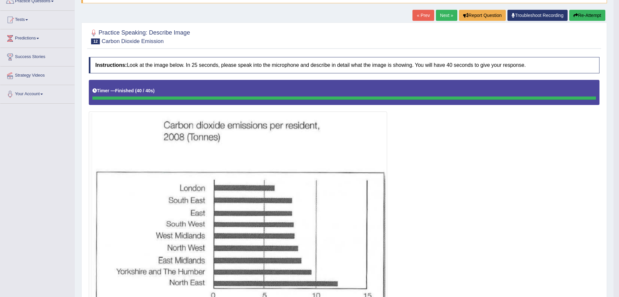
click at [584, 15] on button "Re-Attempt" at bounding box center [588, 15] width 36 height 11
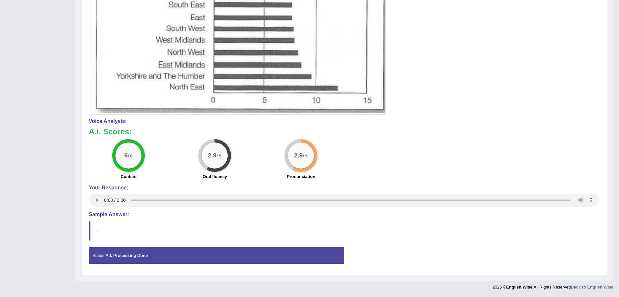
scroll to position [62, 0]
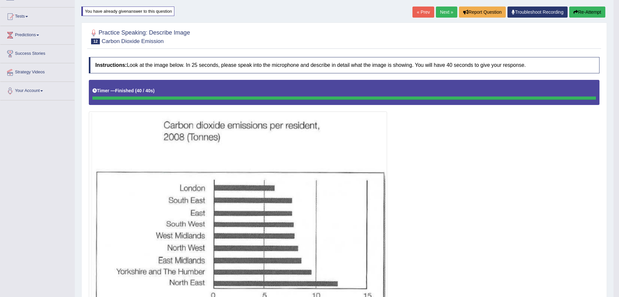
click at [444, 10] on link "Next »" at bounding box center [446, 12] width 21 height 11
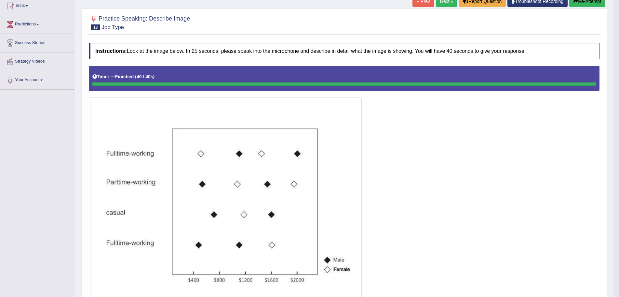
scroll to position [67, 0]
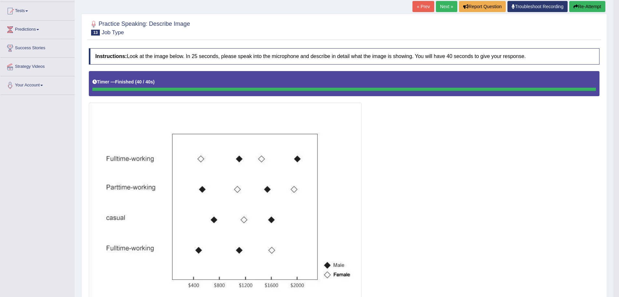
click at [442, 6] on link "Next »" at bounding box center [446, 6] width 21 height 11
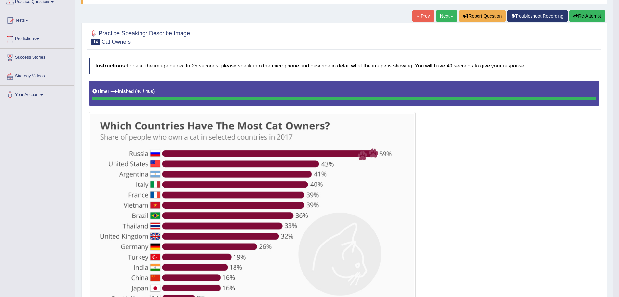
scroll to position [57, 0]
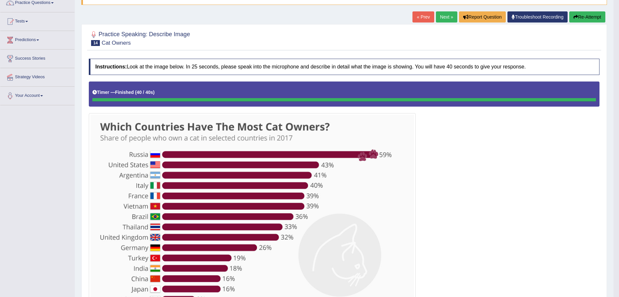
click at [591, 15] on button "Re-Attempt" at bounding box center [588, 16] width 36 height 11
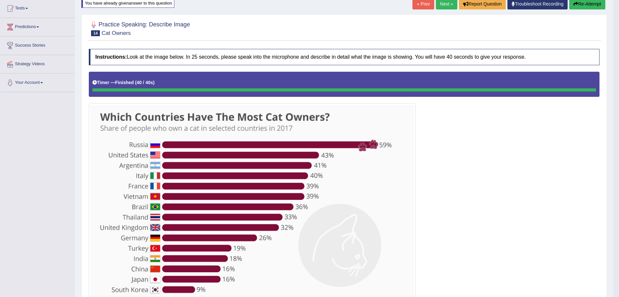
scroll to position [60, 0]
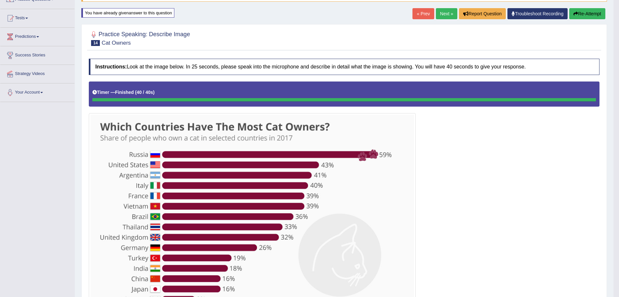
click at [439, 12] on link "Next »" at bounding box center [446, 13] width 21 height 11
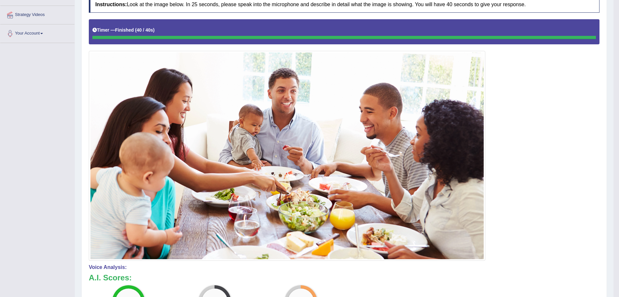
scroll to position [70, 0]
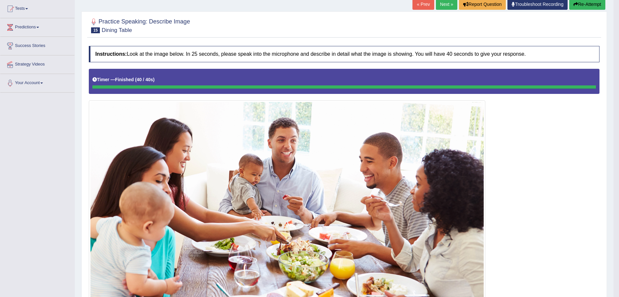
click at [588, 4] on button "Re-Attempt" at bounding box center [588, 4] width 36 height 11
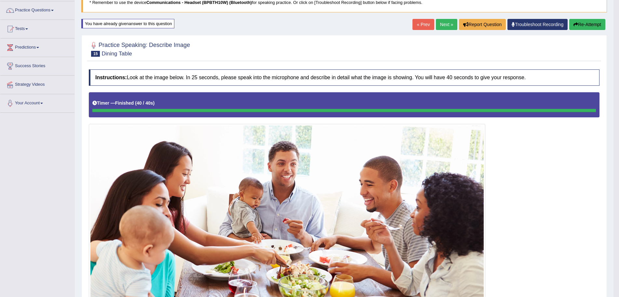
scroll to position [45, 0]
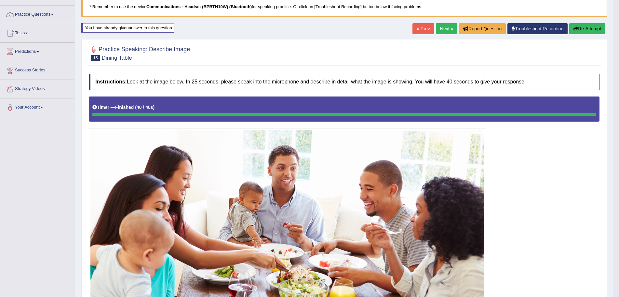
click at [442, 28] on link "Next »" at bounding box center [446, 28] width 21 height 11
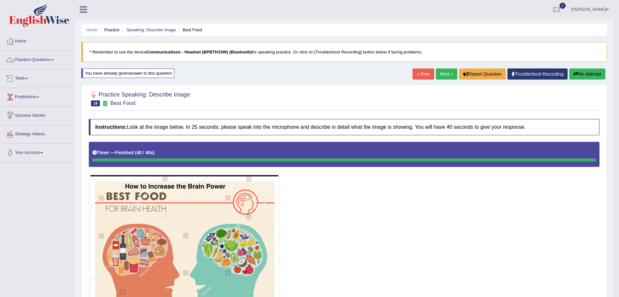
click at [53, 60] on span at bounding box center [52, 59] width 3 height 1
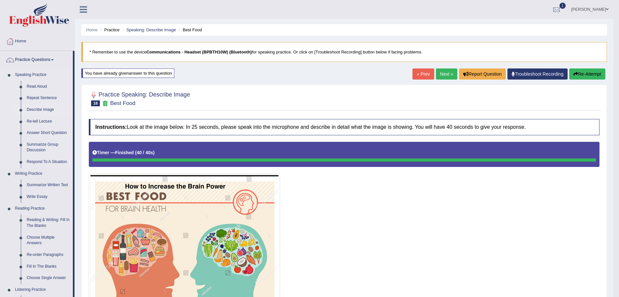
click at [49, 110] on link "Describe Image" at bounding box center [48, 110] width 49 height 12
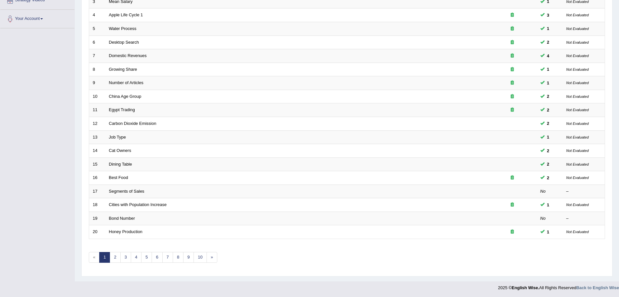
scroll to position [134, 0]
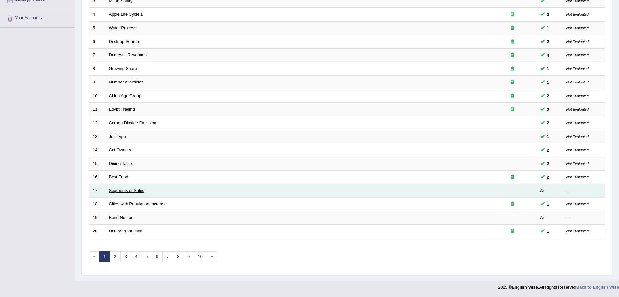
click at [119, 190] on link "Segments of Sales" at bounding box center [126, 190] width 35 height 5
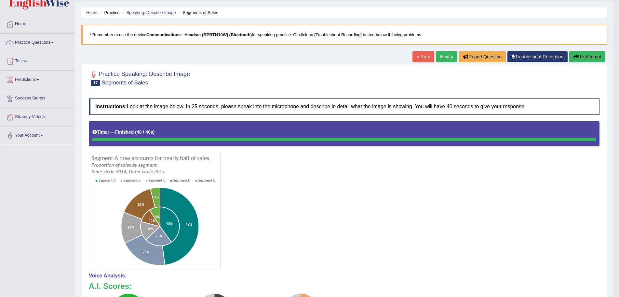
scroll to position [9, 0]
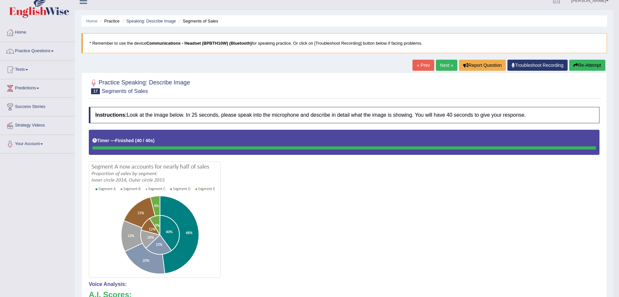
click at [587, 65] on button "Re-Attempt" at bounding box center [588, 65] width 36 height 11
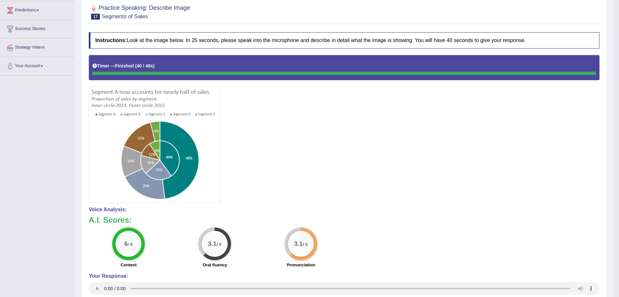
scroll to position [12, 0]
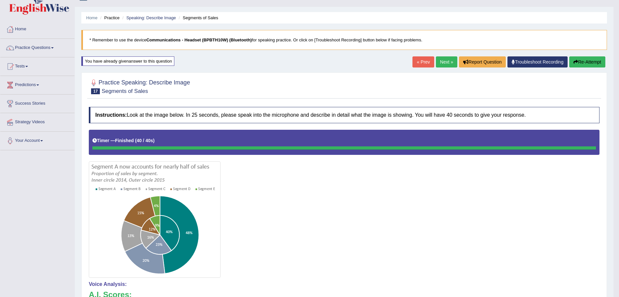
click at [439, 61] on link "Next »" at bounding box center [446, 61] width 21 height 11
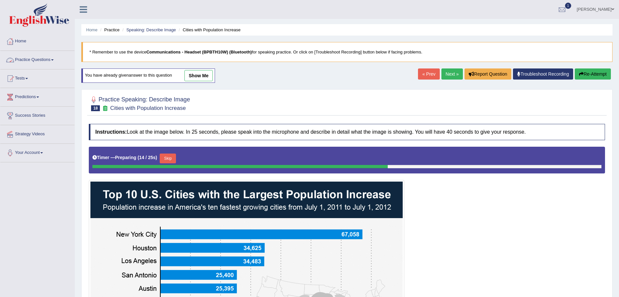
click at [54, 60] on span at bounding box center [52, 59] width 3 height 1
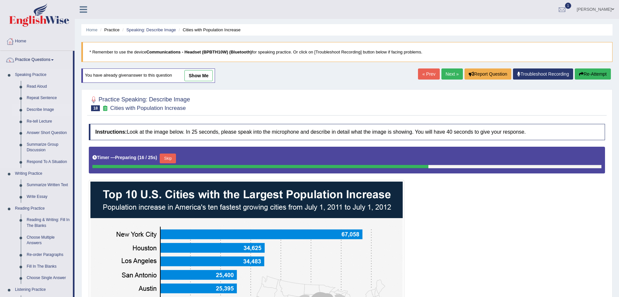
click at [53, 107] on link "Describe Image" at bounding box center [48, 110] width 49 height 12
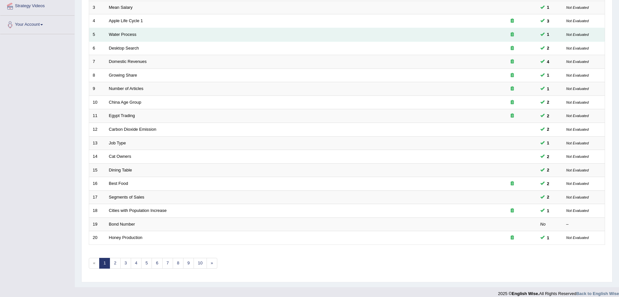
scroll to position [134, 0]
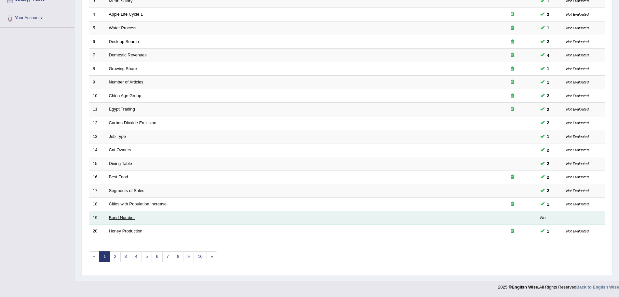
click at [126, 216] on link "Bond Number" at bounding box center [122, 217] width 26 height 5
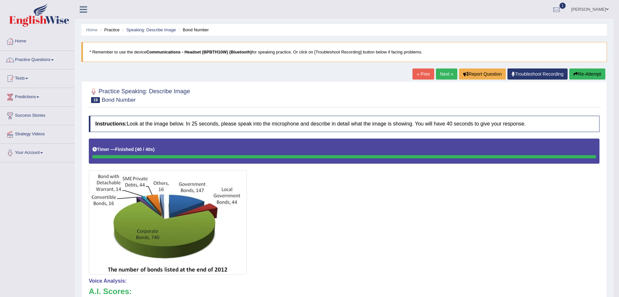
click at [443, 73] on link "Next »" at bounding box center [446, 73] width 21 height 11
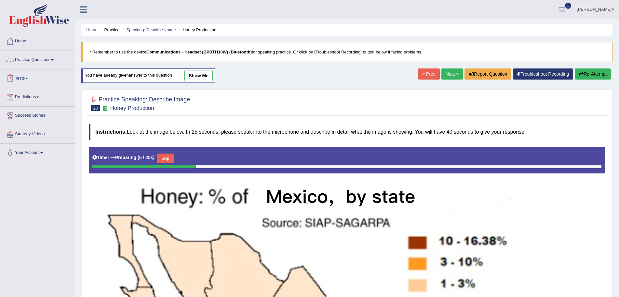
click at [53, 60] on span at bounding box center [52, 59] width 3 height 1
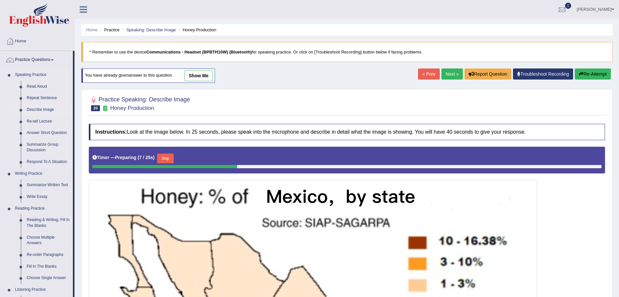
click at [46, 109] on link "Describe Image" at bounding box center [48, 110] width 49 height 12
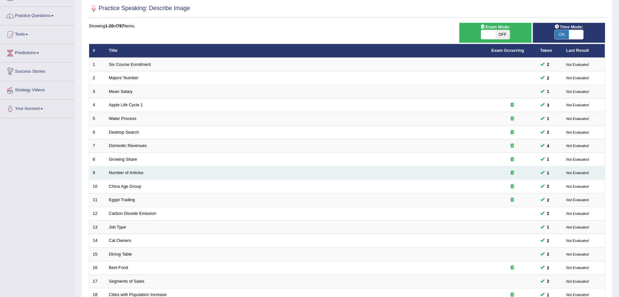
scroll to position [134, 0]
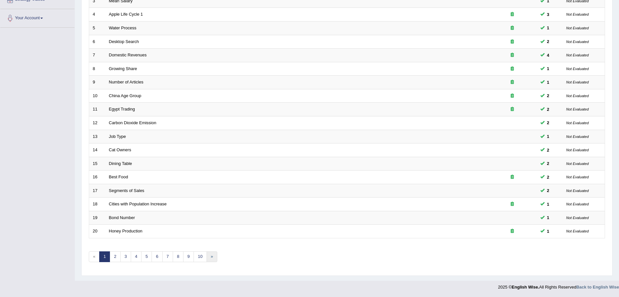
click at [209, 256] on link "»" at bounding box center [212, 256] width 11 height 11
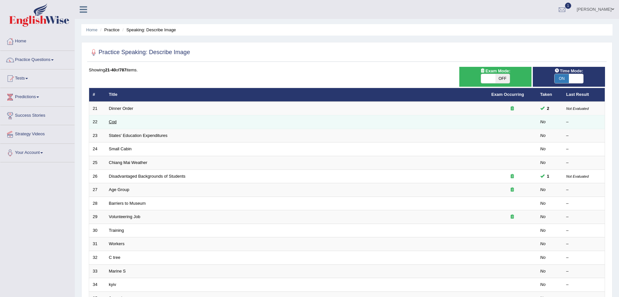
click at [112, 122] on link "Cod" at bounding box center [113, 121] width 8 height 5
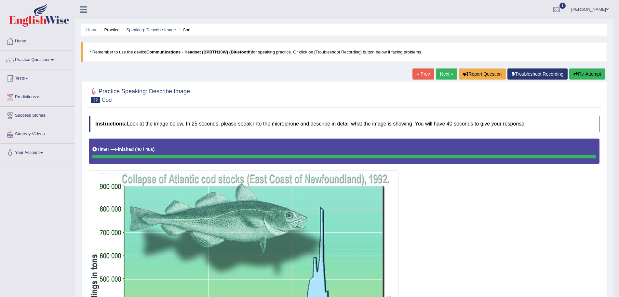
click at [586, 72] on button "Re-Attempt" at bounding box center [588, 73] width 36 height 11
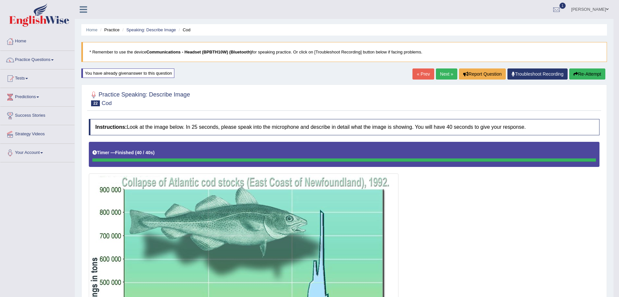
click at [578, 72] on button "Re-Attempt" at bounding box center [588, 73] width 36 height 11
click at [54, 59] on link "Practice Questions" at bounding box center [37, 59] width 74 height 16
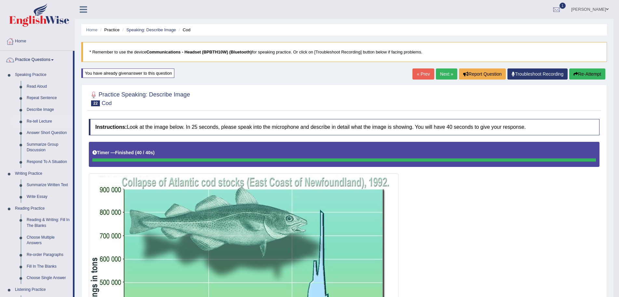
click at [45, 120] on link "Re-tell Lecture" at bounding box center [48, 122] width 49 height 12
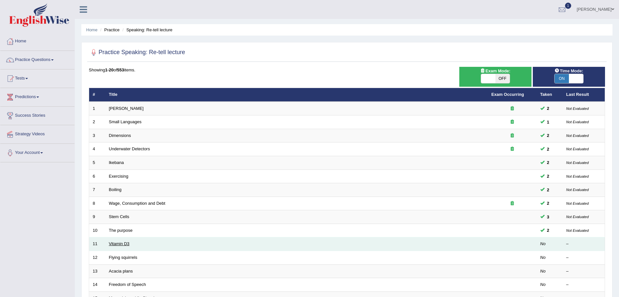
click at [118, 244] on link "Vitamin D3" at bounding box center [119, 243] width 21 height 5
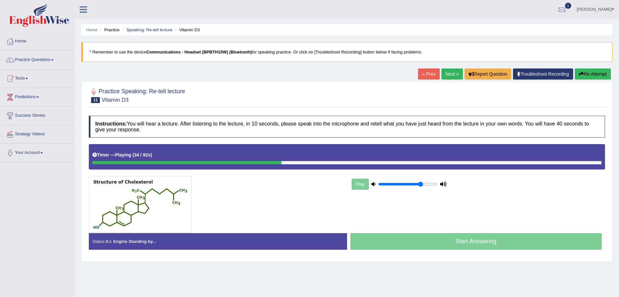
click at [601, 73] on button "Re-Attempt" at bounding box center [593, 73] width 36 height 11
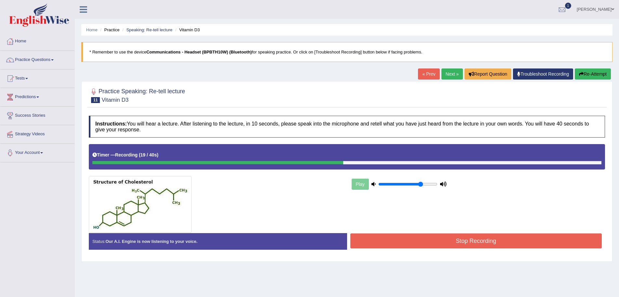
click at [590, 75] on button "Re-Attempt" at bounding box center [593, 73] width 36 height 11
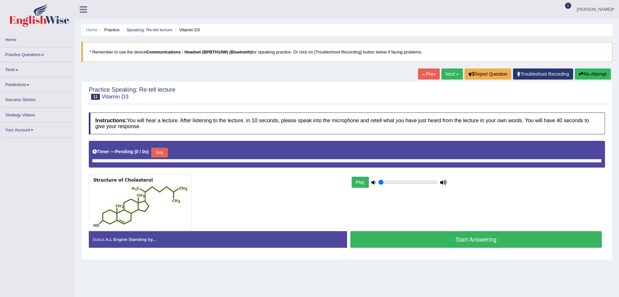
type input "0.75"
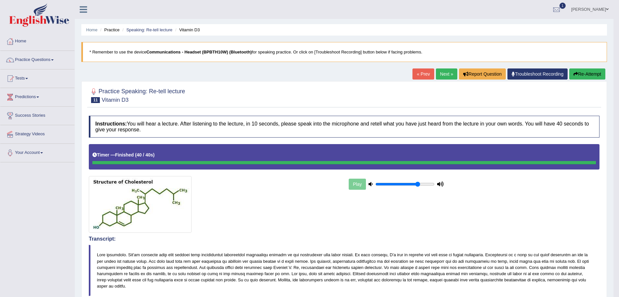
click at [584, 73] on button "Re-Attempt" at bounding box center [588, 73] width 36 height 11
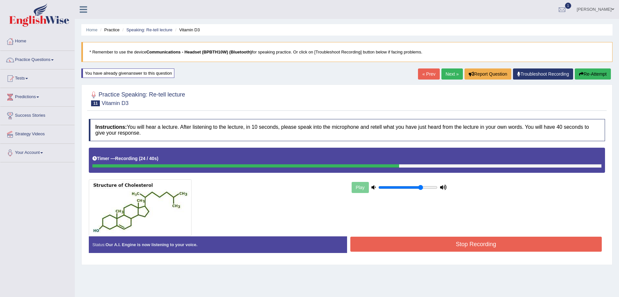
click at [596, 74] on button "Re-Attempt" at bounding box center [593, 73] width 36 height 11
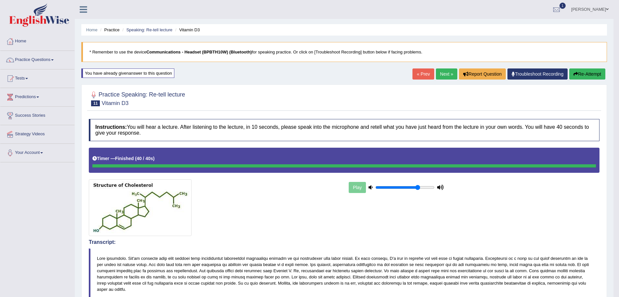
click at [424, 120] on h4 "Instructions: You will hear a lecture. After listening to the lecture, in 10 se…" at bounding box center [344, 130] width 511 height 22
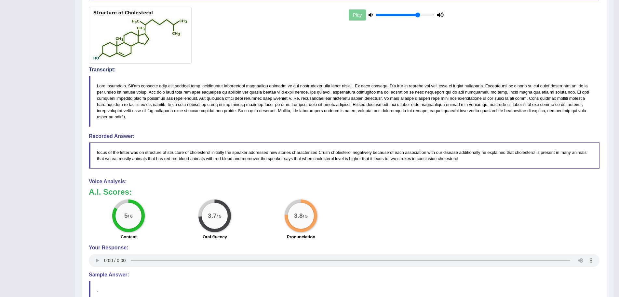
scroll to position [63, 0]
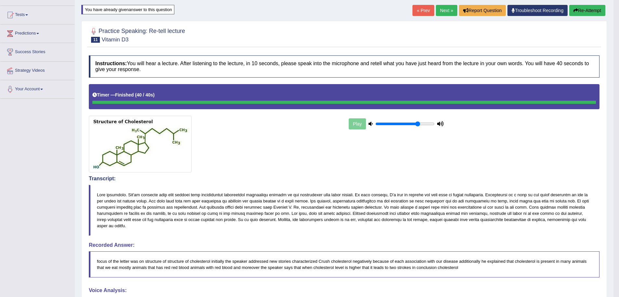
click at [445, 9] on link "Next »" at bounding box center [446, 10] width 21 height 11
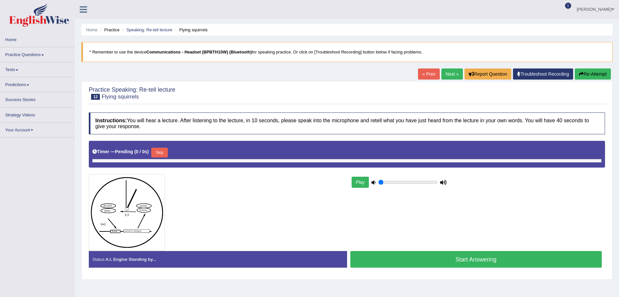
type input "0.75"
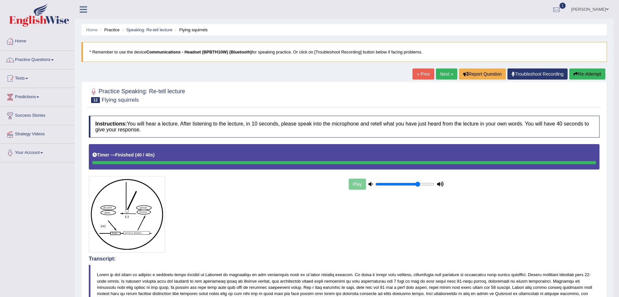
click at [584, 74] on button "Re-Attempt" at bounding box center [588, 73] width 36 height 11
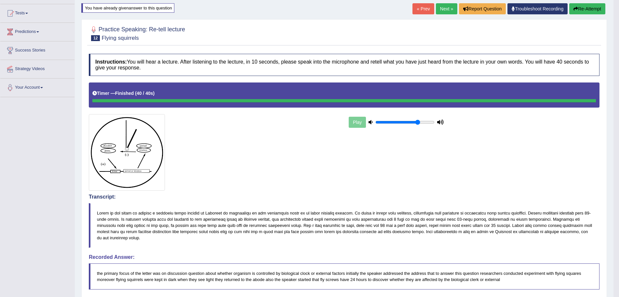
scroll to position [33, 0]
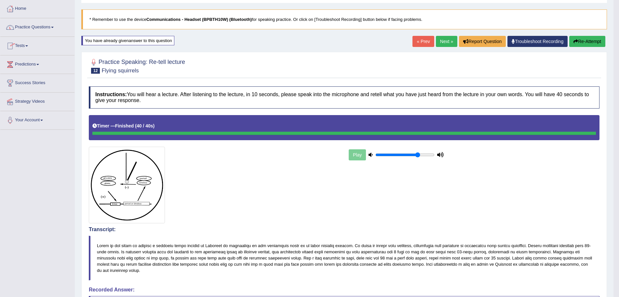
click at [54, 26] on link "Practice Questions" at bounding box center [37, 26] width 74 height 16
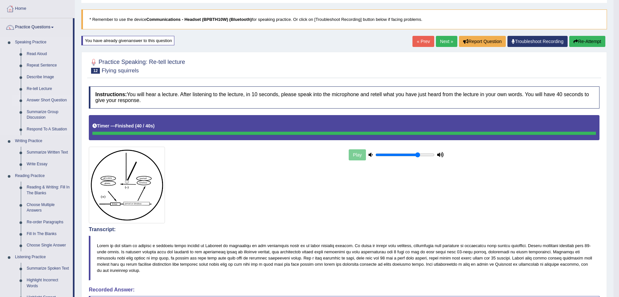
click at [52, 100] on link "Answer Short Question" at bounding box center [48, 100] width 49 height 12
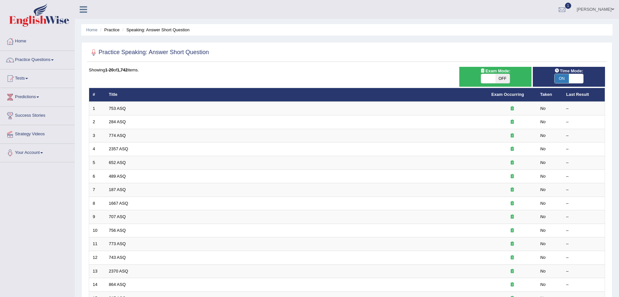
click at [507, 78] on span "OFF" at bounding box center [503, 78] width 14 height 9
checkbox input "true"
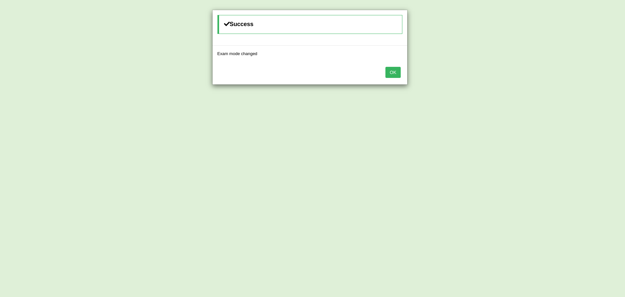
click at [393, 73] on button "OK" at bounding box center [392, 72] width 15 height 11
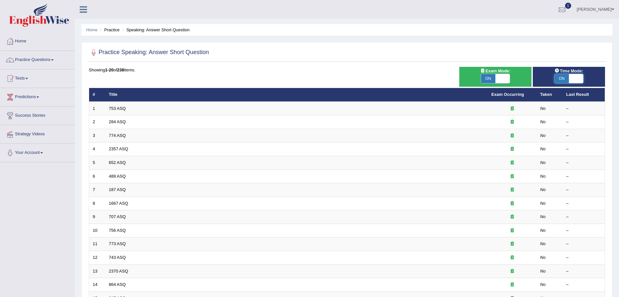
click at [572, 78] on span at bounding box center [576, 78] width 14 height 9
checkbox input "false"
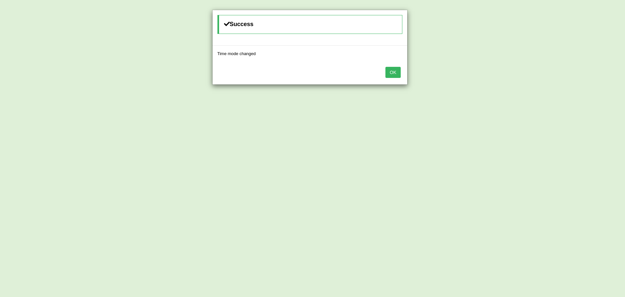
click at [392, 73] on button "OK" at bounding box center [392, 72] width 15 height 11
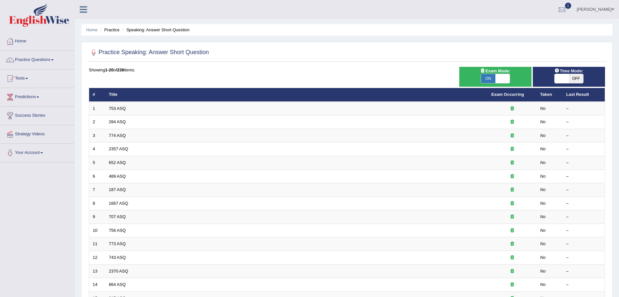
click at [501, 76] on span at bounding box center [503, 78] width 14 height 9
checkbox input "false"
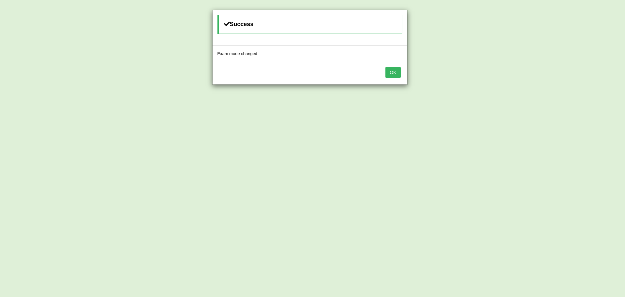
click at [394, 73] on button "OK" at bounding box center [392, 72] width 15 height 11
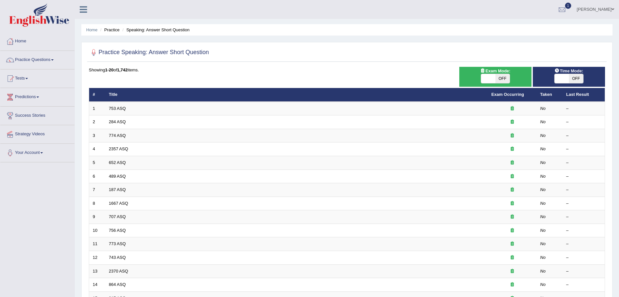
click at [576, 76] on span "OFF" at bounding box center [576, 78] width 14 height 9
checkbox input "true"
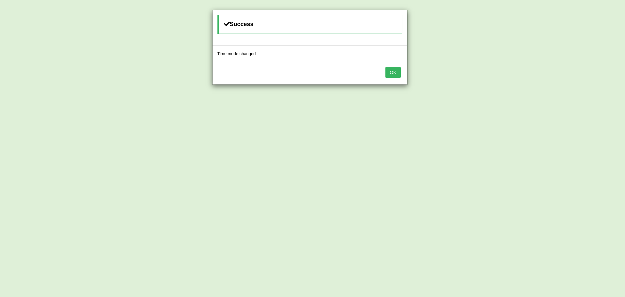
click at [395, 71] on button "OK" at bounding box center [392, 72] width 15 height 11
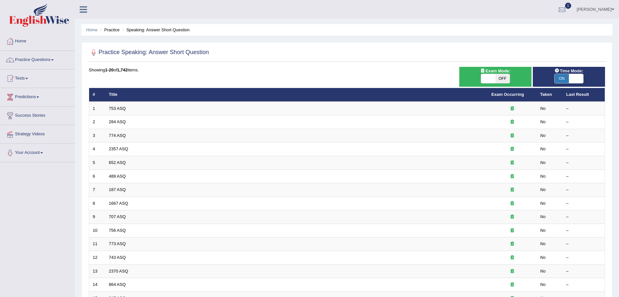
click at [503, 77] on span "OFF" at bounding box center [503, 78] width 14 height 9
checkbox input "true"
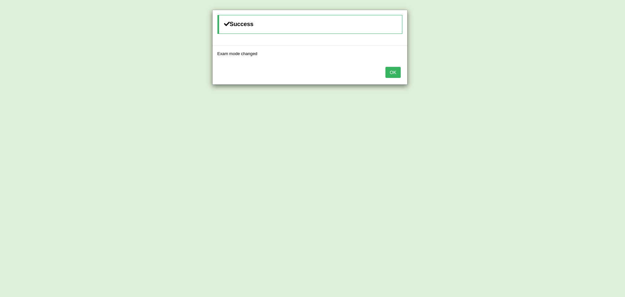
click at [394, 74] on button "OK" at bounding box center [392, 72] width 15 height 11
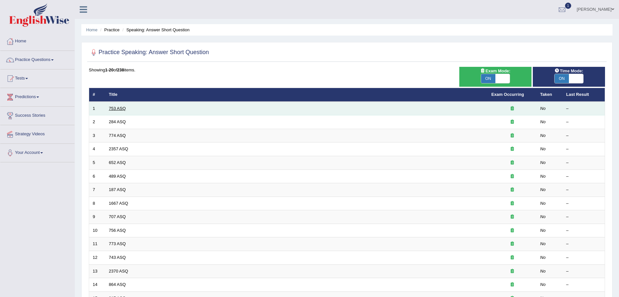
click at [121, 108] on link "753 ASQ" at bounding box center [117, 108] width 17 height 5
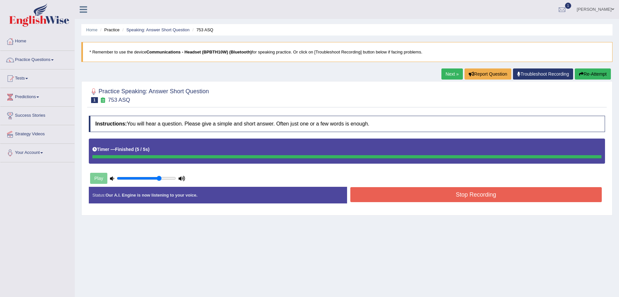
click at [467, 195] on button "Stop Recording" at bounding box center [477, 194] width 252 height 15
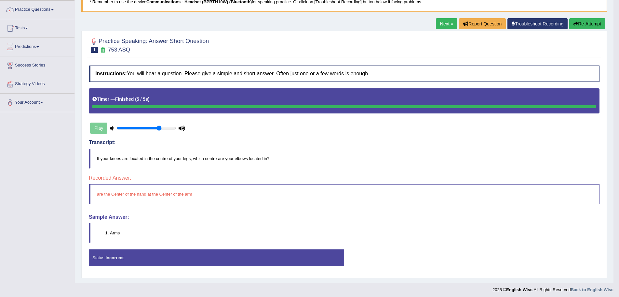
scroll to position [53, 0]
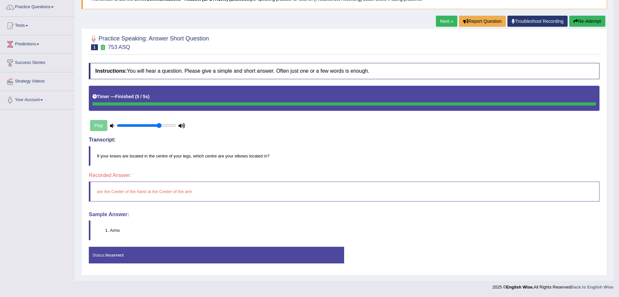
click at [591, 19] on button "Re-Attempt" at bounding box center [588, 21] width 36 height 11
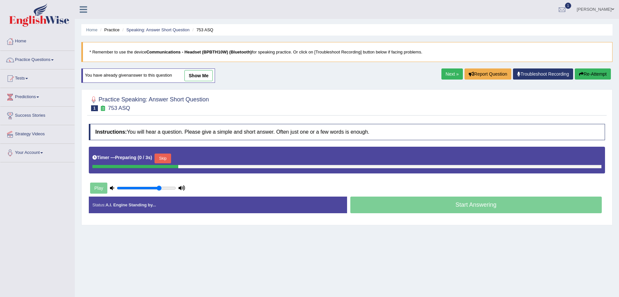
scroll to position [45, 0]
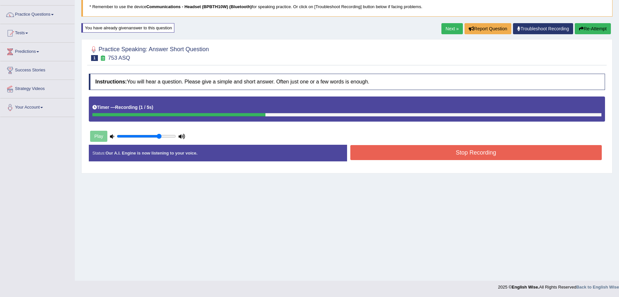
click at [479, 152] on button "Stop Recording" at bounding box center [477, 152] width 252 height 15
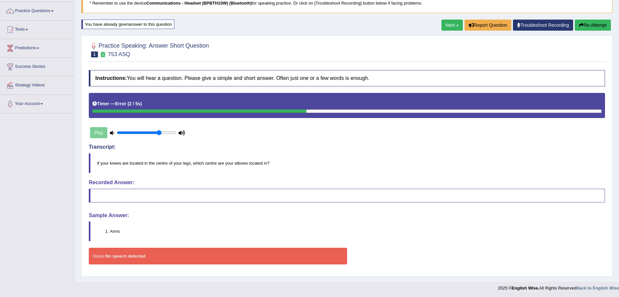
scroll to position [50, 0]
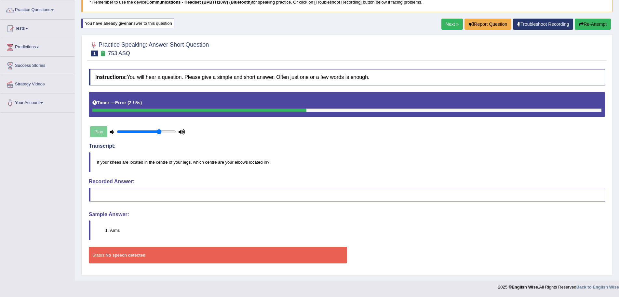
click at [587, 22] on button "Re-Attempt" at bounding box center [593, 24] width 36 height 11
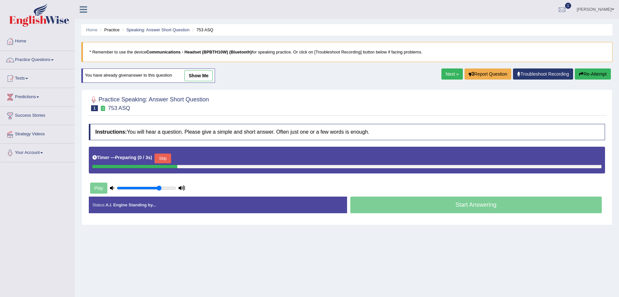
scroll to position [45, 0]
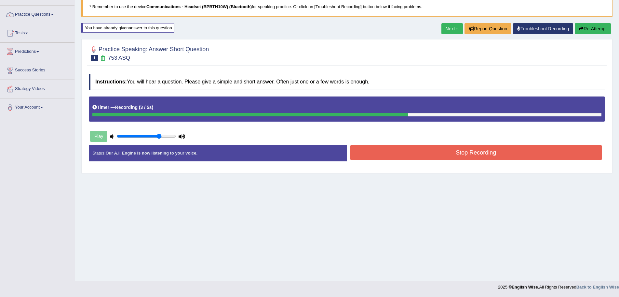
click at [421, 155] on button "Stop Recording" at bounding box center [477, 152] width 252 height 15
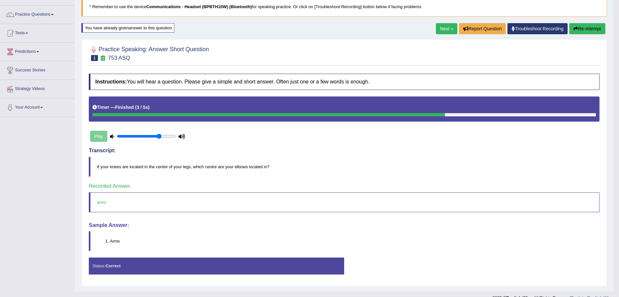
click at [441, 27] on link "Next »" at bounding box center [446, 28] width 21 height 11
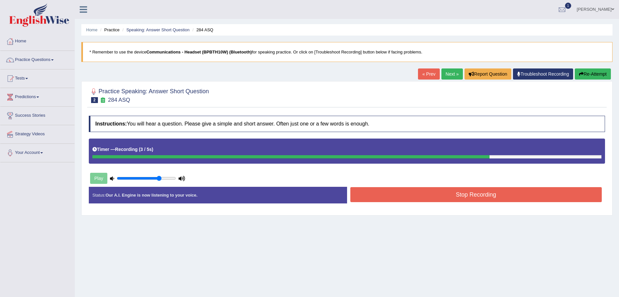
click at [461, 194] on button "Stop Recording" at bounding box center [477, 194] width 252 height 15
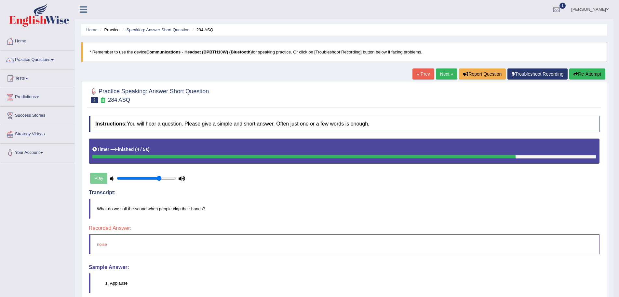
click at [587, 72] on button "Re-Attempt" at bounding box center [588, 73] width 36 height 11
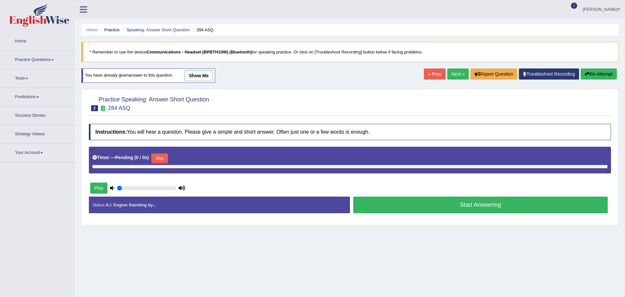
type input "0.75"
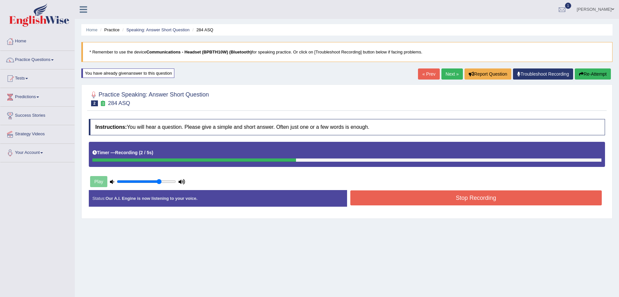
click at [454, 196] on button "Stop Recording" at bounding box center [477, 197] width 252 height 15
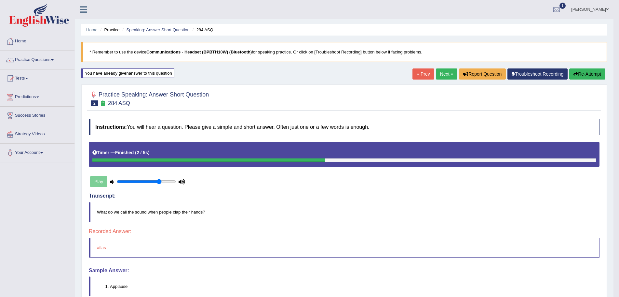
click at [585, 74] on button "Re-Attempt" at bounding box center [588, 73] width 36 height 11
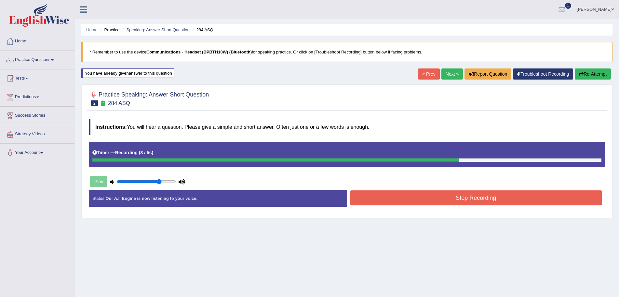
click at [454, 198] on button "Stop Recording" at bounding box center [477, 197] width 252 height 15
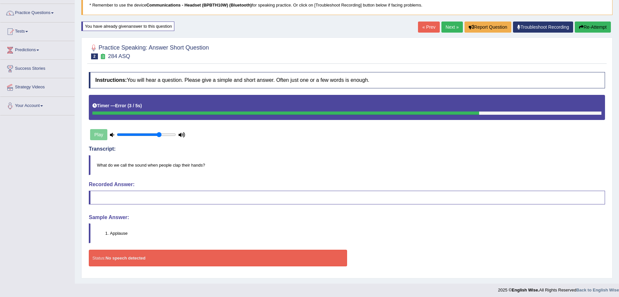
scroll to position [50, 0]
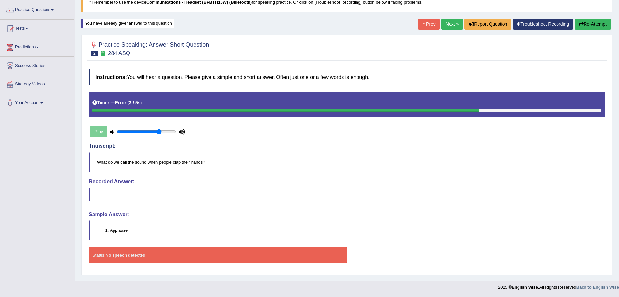
click at [592, 23] on button "Re-Attempt" at bounding box center [593, 24] width 36 height 11
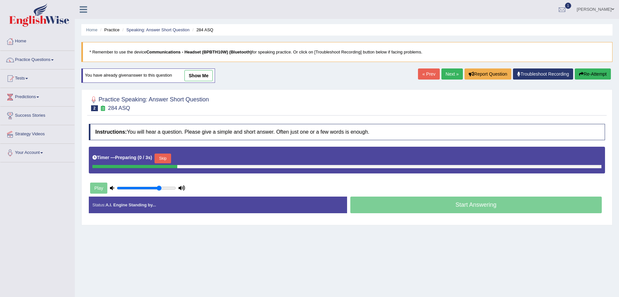
scroll to position [45, 0]
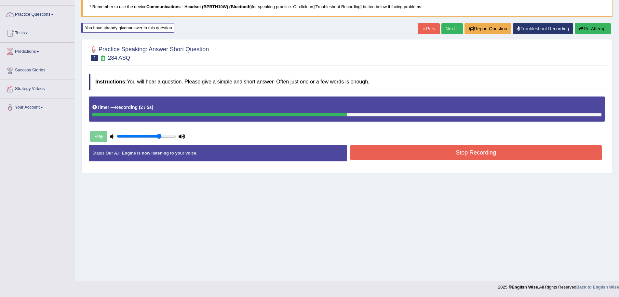
click at [418, 153] on button "Stop Recording" at bounding box center [477, 152] width 252 height 15
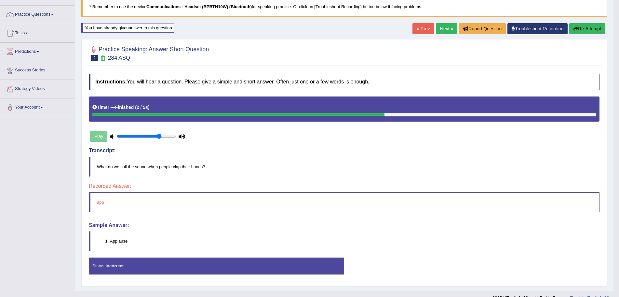
click at [588, 29] on button "Re-Attempt" at bounding box center [588, 28] width 36 height 11
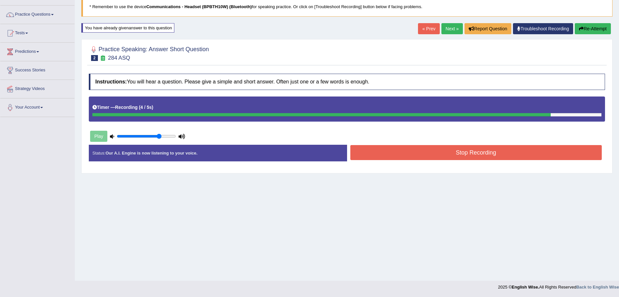
click at [469, 149] on button "Stop Recording" at bounding box center [477, 152] width 252 height 15
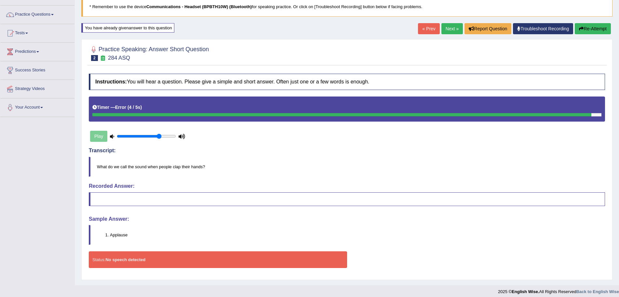
click at [442, 27] on link "Next »" at bounding box center [452, 28] width 21 height 11
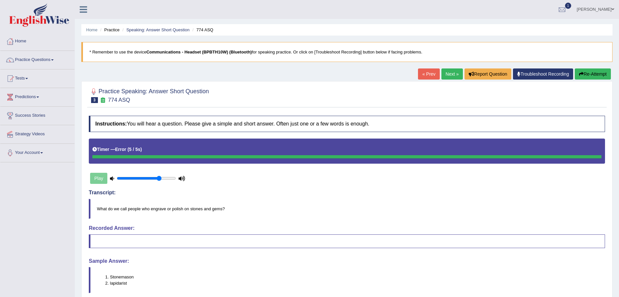
click at [589, 73] on button "Re-Attempt" at bounding box center [593, 73] width 36 height 11
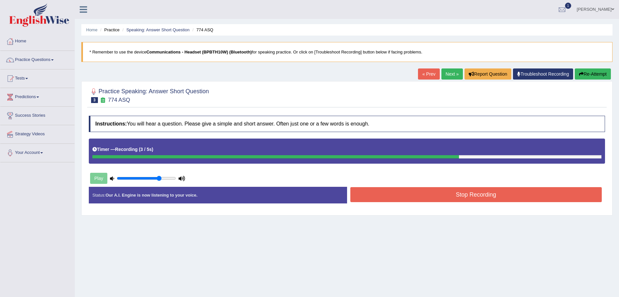
click at [466, 196] on button "Stop Recording" at bounding box center [477, 194] width 252 height 15
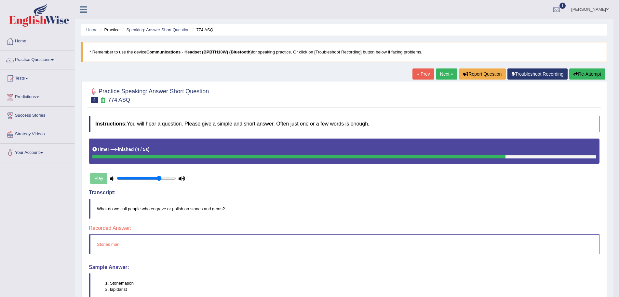
click at [576, 74] on icon "button" at bounding box center [576, 74] width 5 height 5
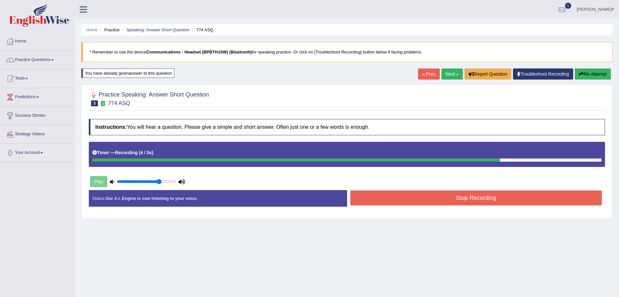
click at [452, 198] on button "Stop Recording" at bounding box center [477, 197] width 252 height 15
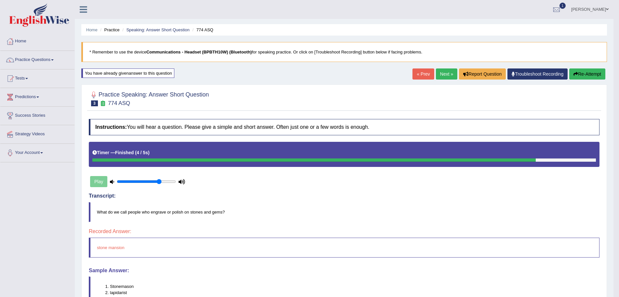
click at [574, 73] on icon "button" at bounding box center [576, 74] width 5 height 5
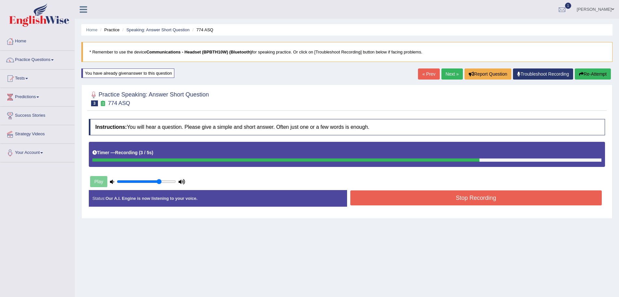
click at [393, 195] on button "Stop Recording" at bounding box center [477, 197] width 252 height 15
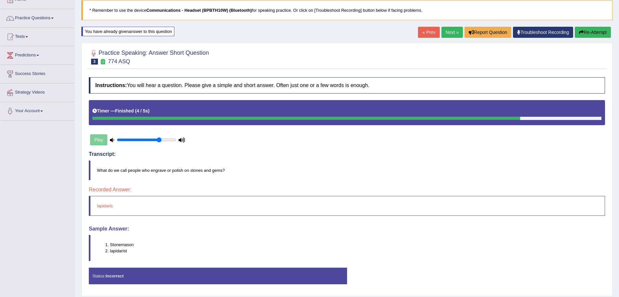
scroll to position [62, 0]
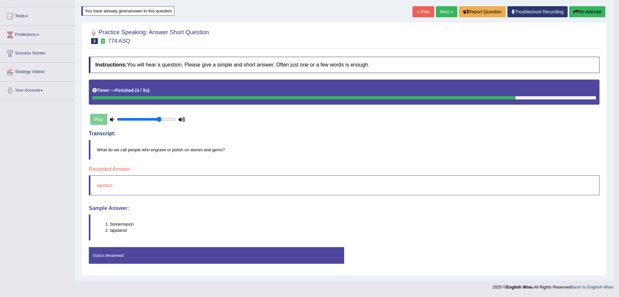
click at [439, 12] on link "Next »" at bounding box center [446, 11] width 21 height 11
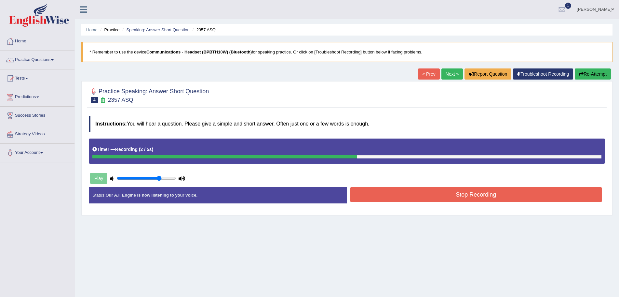
click at [426, 193] on button "Stop Recording" at bounding box center [477, 194] width 252 height 15
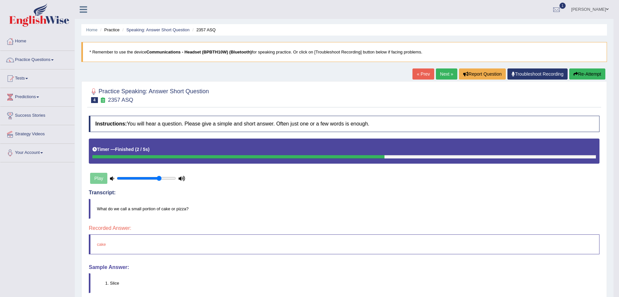
click at [586, 73] on button "Re-Attempt" at bounding box center [588, 73] width 36 height 11
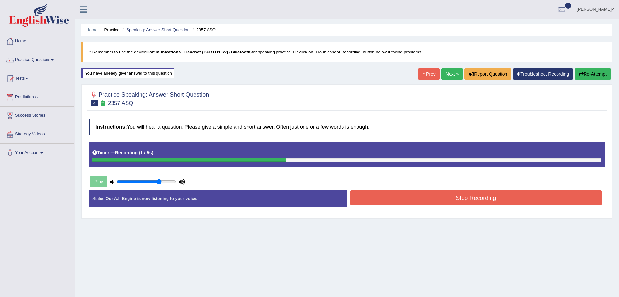
click at [474, 199] on button "Stop Recording" at bounding box center [477, 197] width 252 height 15
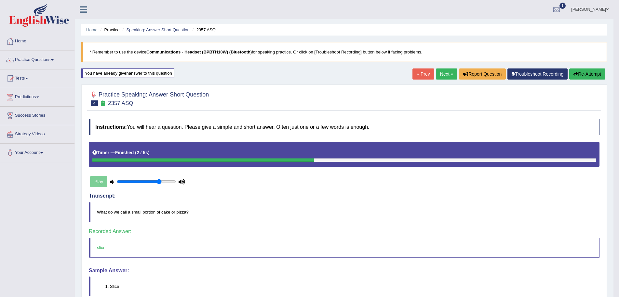
click at [443, 74] on link "Next »" at bounding box center [446, 73] width 21 height 11
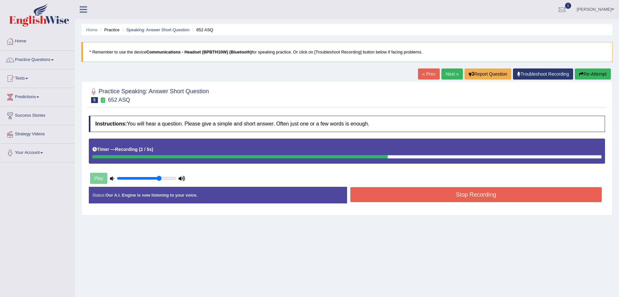
click at [470, 195] on button "Stop Recording" at bounding box center [477, 194] width 252 height 15
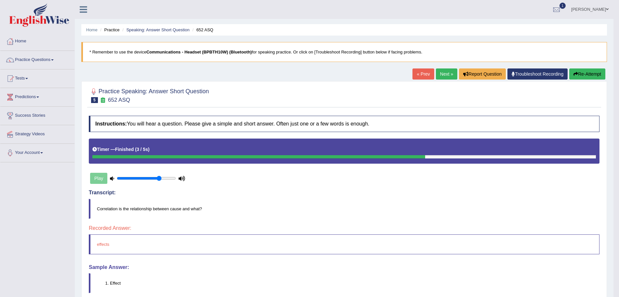
click at [581, 74] on button "Re-Attempt" at bounding box center [588, 73] width 36 height 11
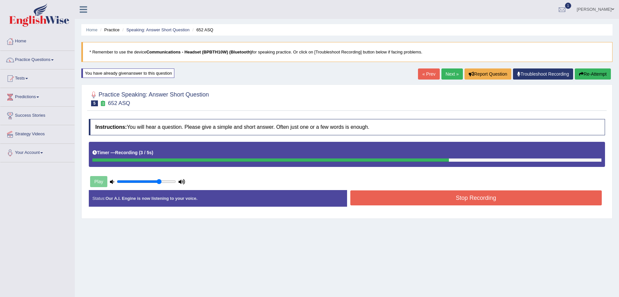
click at [461, 199] on button "Stop Recording" at bounding box center [477, 197] width 252 height 15
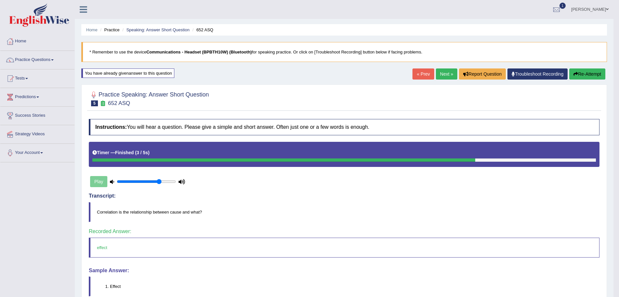
click at [443, 73] on link "Next »" at bounding box center [446, 73] width 21 height 11
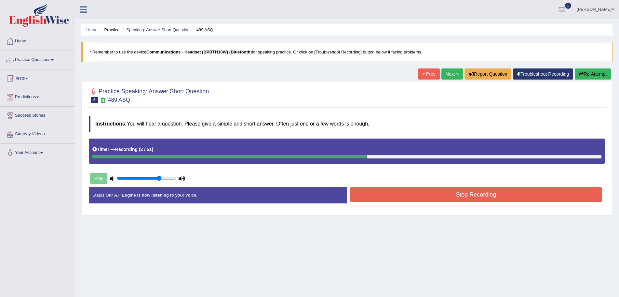
click at [474, 194] on button "Stop Recording" at bounding box center [477, 194] width 252 height 15
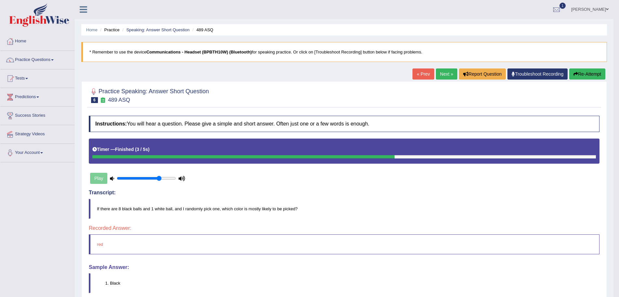
click at [585, 72] on button "Re-Attempt" at bounding box center [588, 73] width 36 height 11
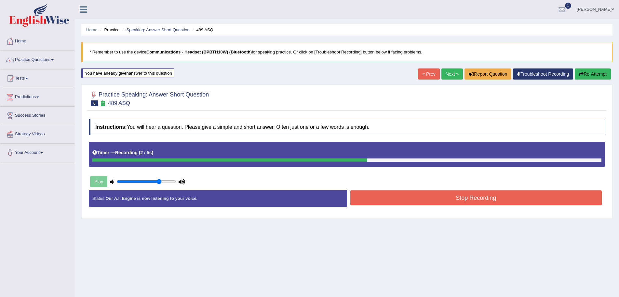
click at [492, 197] on button "Stop Recording" at bounding box center [477, 197] width 252 height 15
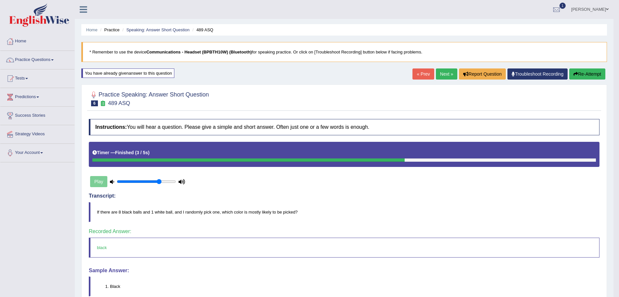
click at [439, 72] on link "Next »" at bounding box center [446, 73] width 21 height 11
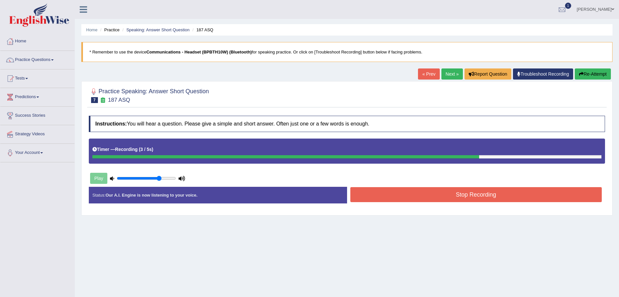
click at [466, 194] on button "Stop Recording" at bounding box center [477, 194] width 252 height 15
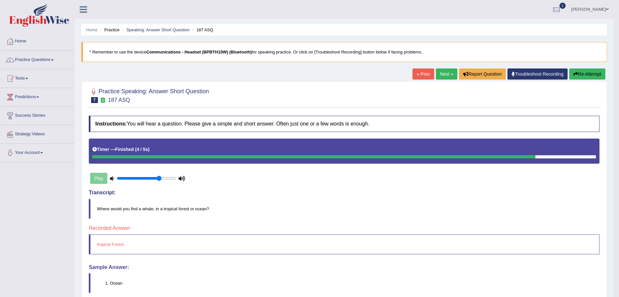
click at [580, 75] on button "Re-Attempt" at bounding box center [588, 73] width 36 height 11
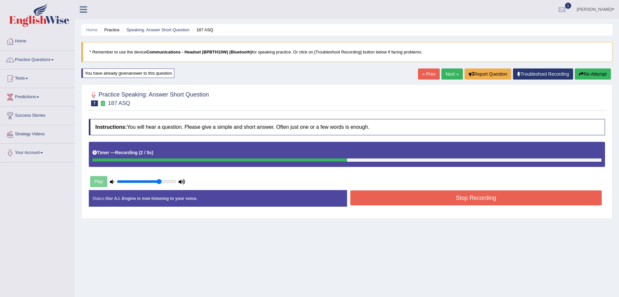
click at [498, 196] on button "Stop Recording" at bounding box center [477, 197] width 252 height 15
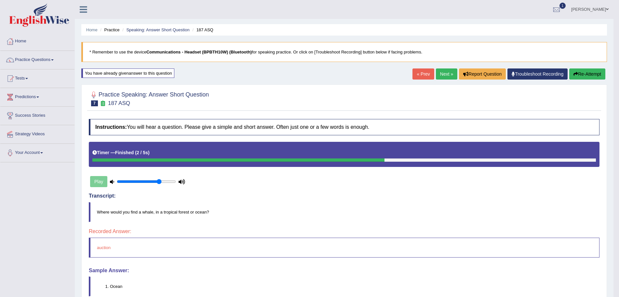
click at [580, 71] on button "Re-Attempt" at bounding box center [588, 73] width 36 height 11
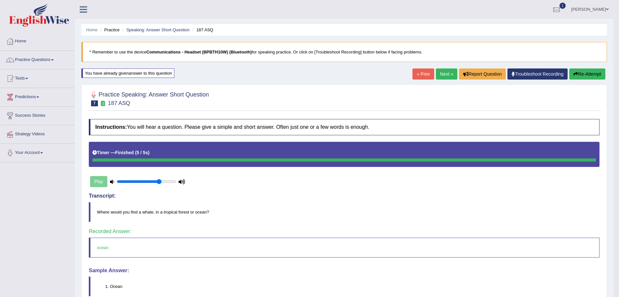
click at [442, 73] on link "Next »" at bounding box center [446, 73] width 21 height 11
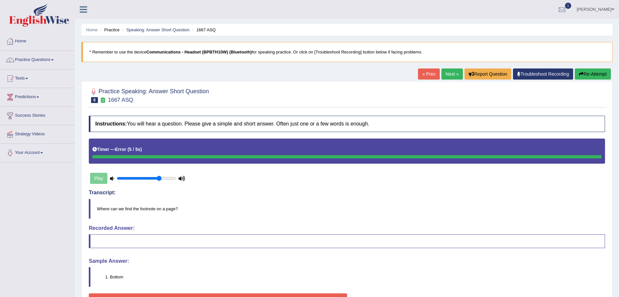
click at [596, 71] on button "Re-Attempt" at bounding box center [593, 73] width 36 height 11
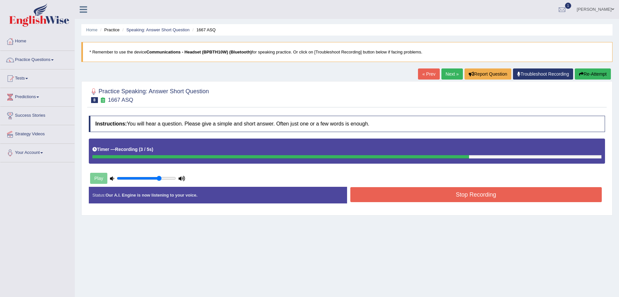
click at [483, 192] on button "Stop Recording" at bounding box center [477, 194] width 252 height 15
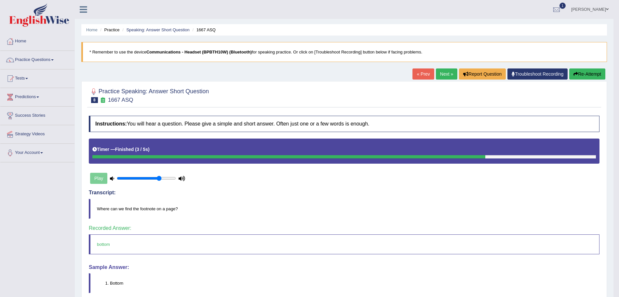
click at [441, 74] on link "Next »" at bounding box center [446, 73] width 21 height 11
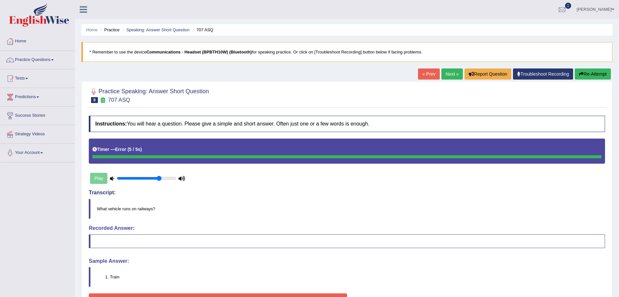
click at [581, 73] on icon "button" at bounding box center [581, 74] width 5 height 5
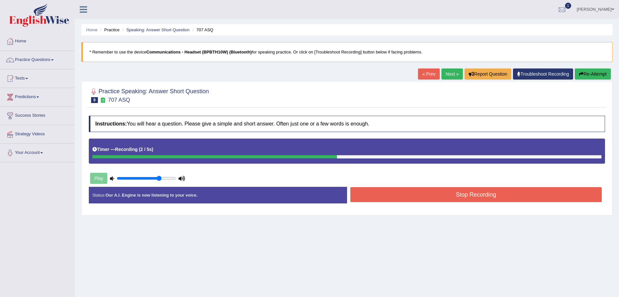
click at [480, 197] on button "Stop Recording" at bounding box center [477, 194] width 252 height 15
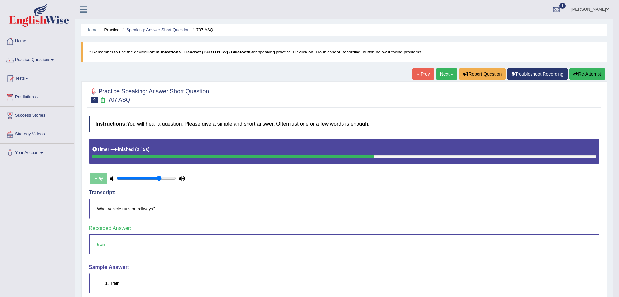
click at [444, 72] on link "Next »" at bounding box center [446, 73] width 21 height 11
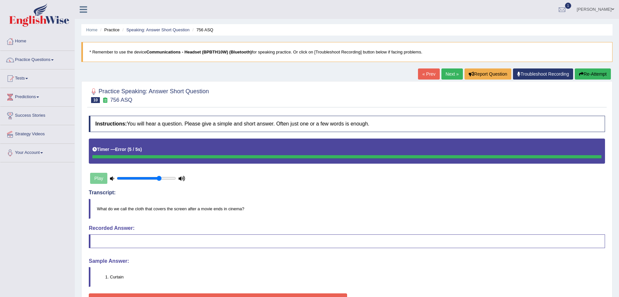
click at [589, 73] on button "Re-Attempt" at bounding box center [593, 73] width 36 height 11
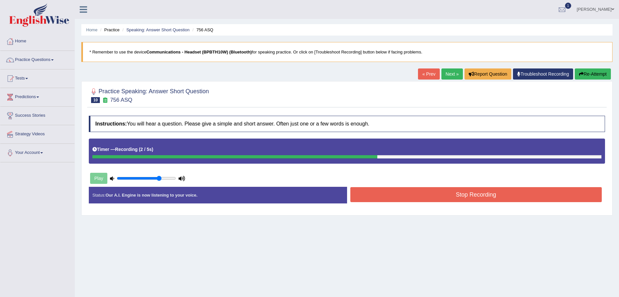
click at [442, 194] on button "Stop Recording" at bounding box center [477, 194] width 252 height 15
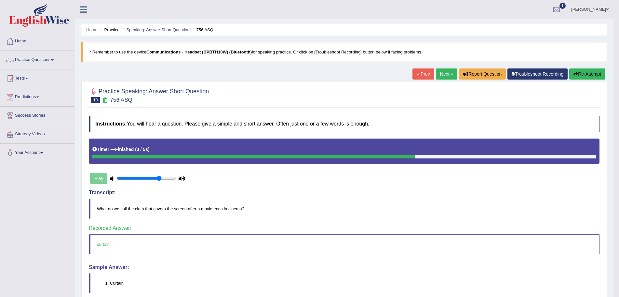
click at [54, 60] on span at bounding box center [52, 59] width 3 height 1
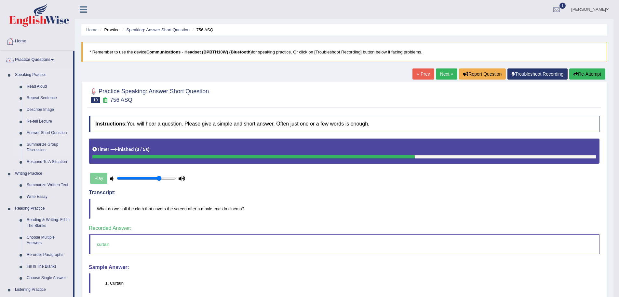
click at [39, 144] on link "Summarize Group Discussion" at bounding box center [48, 147] width 49 height 17
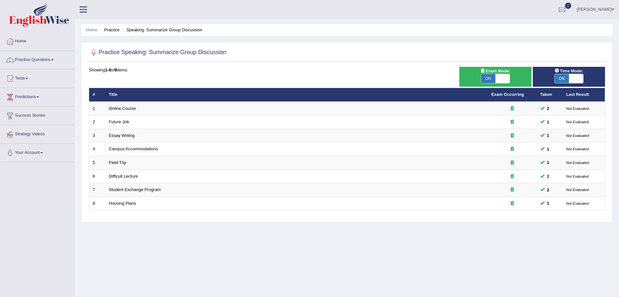
click at [504, 80] on span at bounding box center [503, 78] width 14 height 9
checkbox input "false"
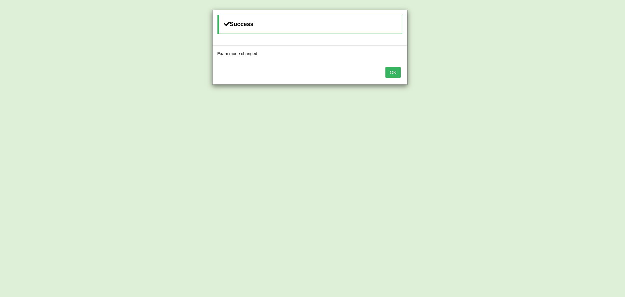
click at [392, 71] on button "OK" at bounding box center [392, 72] width 15 height 11
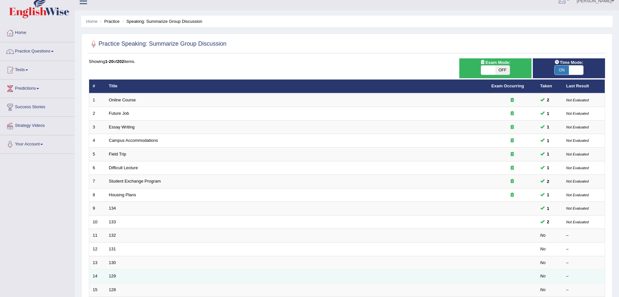
scroll to position [4, 0]
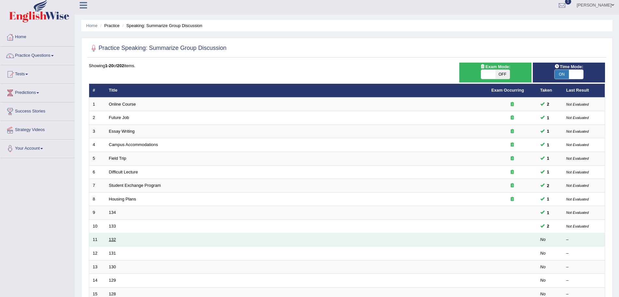
click at [110, 239] on link "132" at bounding box center [112, 239] width 7 height 5
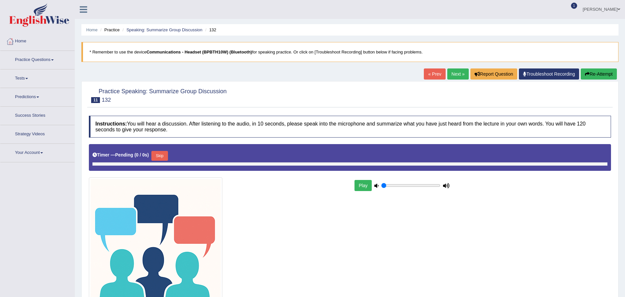
type input "0.75"
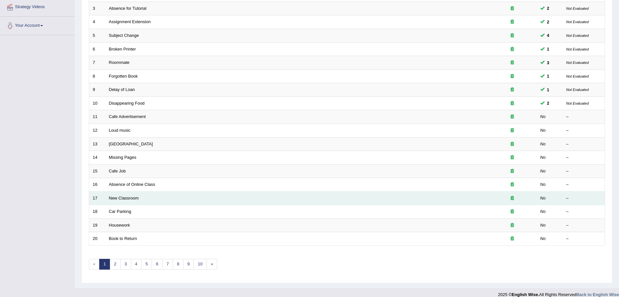
scroll to position [130, 0]
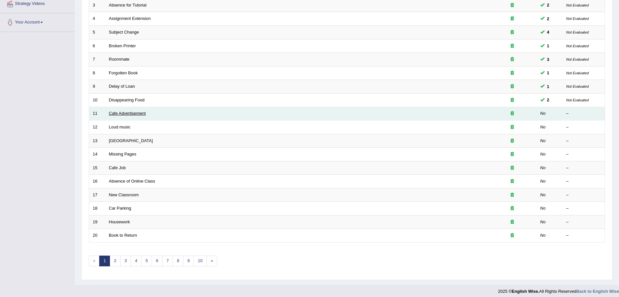
click at [132, 112] on link "Cafe Advertisement" at bounding box center [127, 113] width 37 height 5
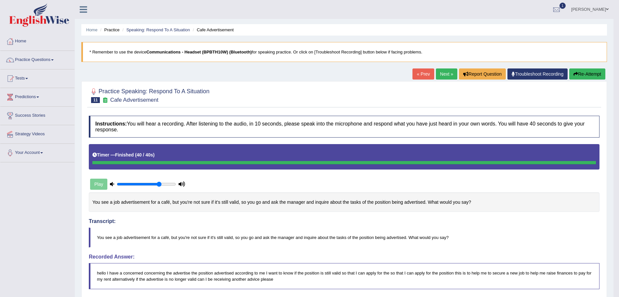
click at [592, 74] on button "Re-Attempt" at bounding box center [588, 73] width 36 height 11
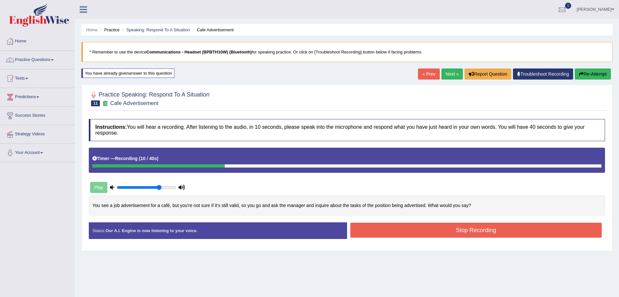
click at [583, 73] on button "Re-Attempt" at bounding box center [593, 73] width 36 height 11
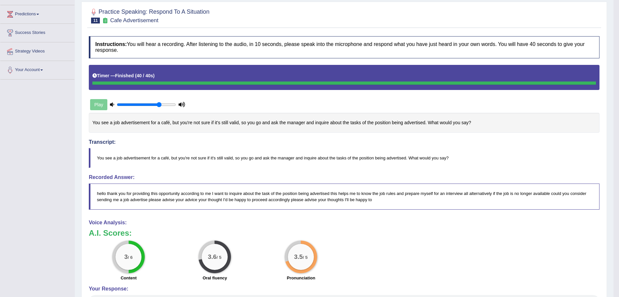
scroll to position [21, 0]
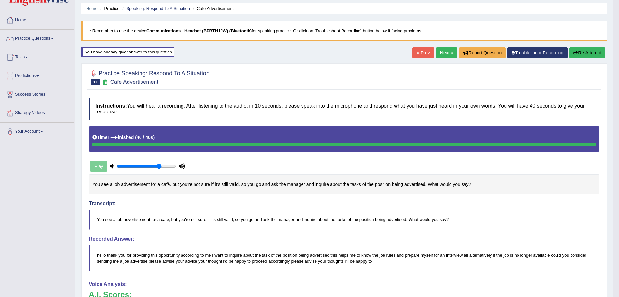
click at [588, 51] on button "Re-Attempt" at bounding box center [588, 52] width 36 height 11
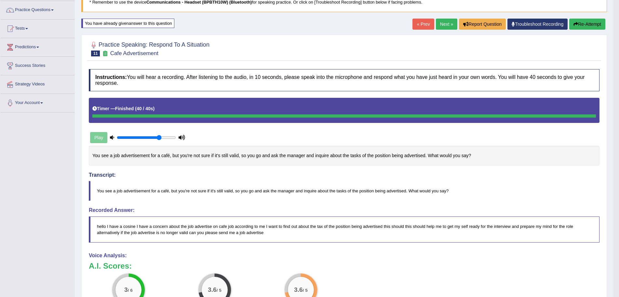
scroll to position [21, 0]
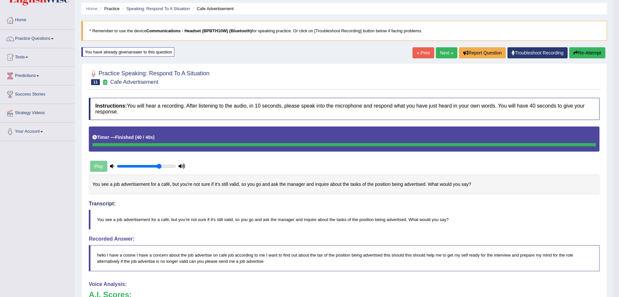
click at [587, 50] on button "Re-Attempt" at bounding box center [588, 52] width 36 height 11
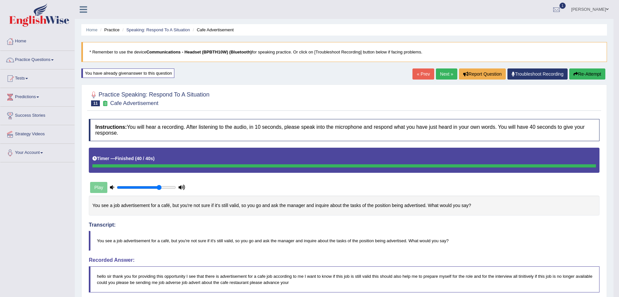
click at [607, 9] on span at bounding box center [607, 9] width 3 height 4
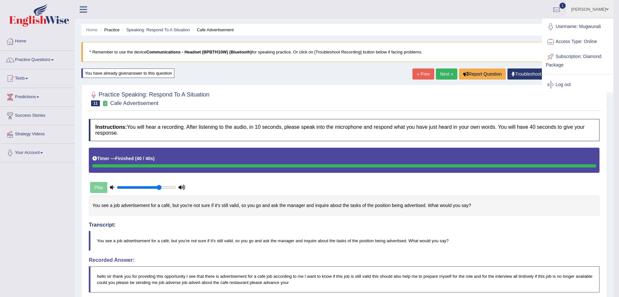
click at [378, 101] on div at bounding box center [344, 98] width 511 height 20
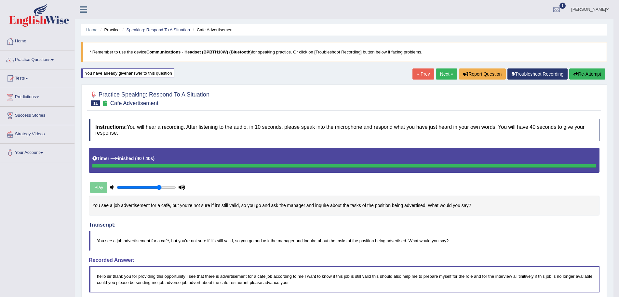
click at [586, 73] on button "Re-Attempt" at bounding box center [588, 73] width 36 height 11
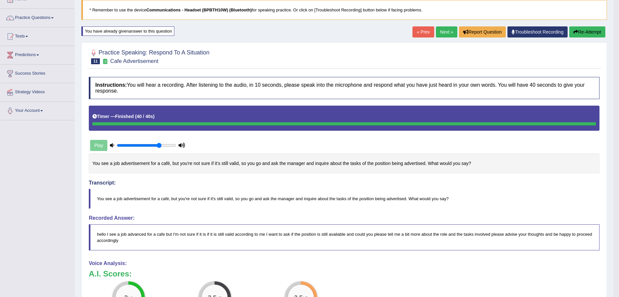
scroll to position [21, 0]
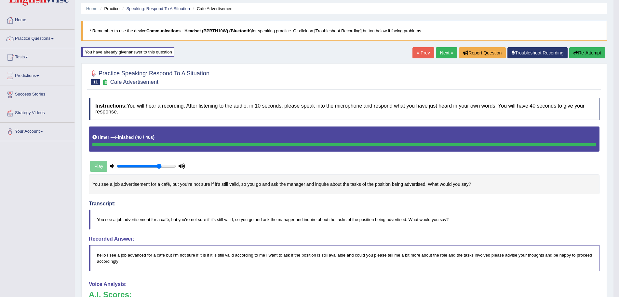
click at [575, 53] on icon "button" at bounding box center [576, 52] width 5 height 5
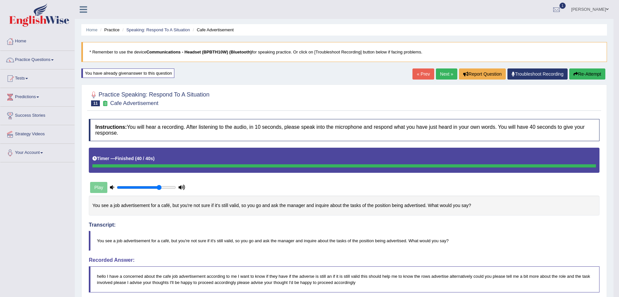
click at [607, 9] on span at bounding box center [607, 9] width 3 height 4
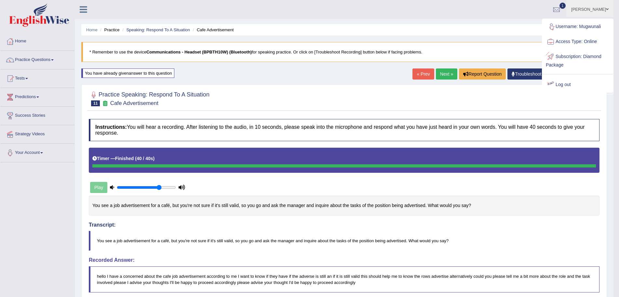
click at [567, 84] on link "Log out" at bounding box center [578, 84] width 70 height 15
